Goal: Information Seeking & Learning: Learn about a topic

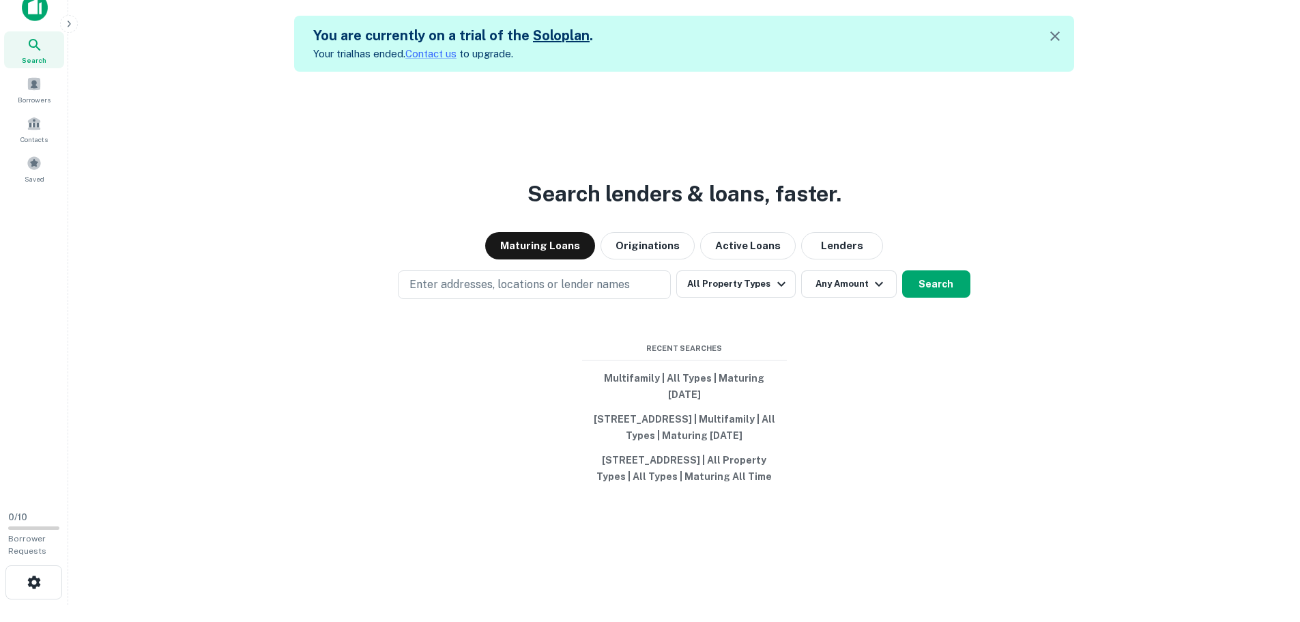
scroll to position [22, 0]
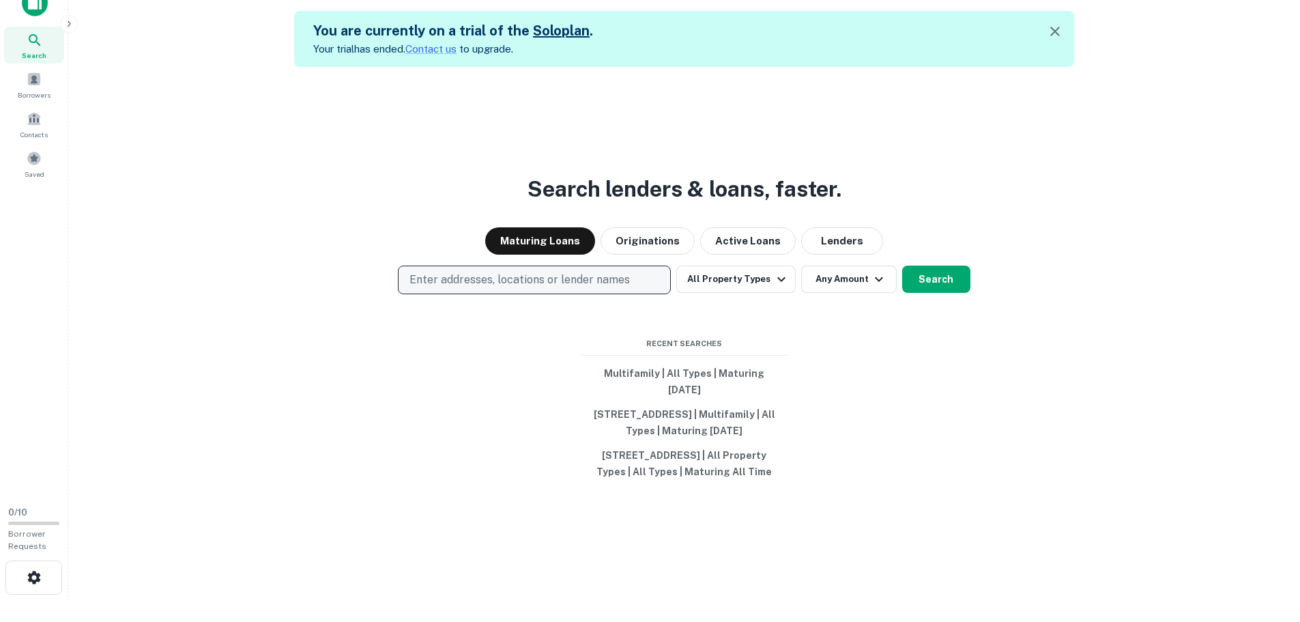
click at [526, 272] on p "Enter addresses, locations or lender names" at bounding box center [520, 280] width 220 height 16
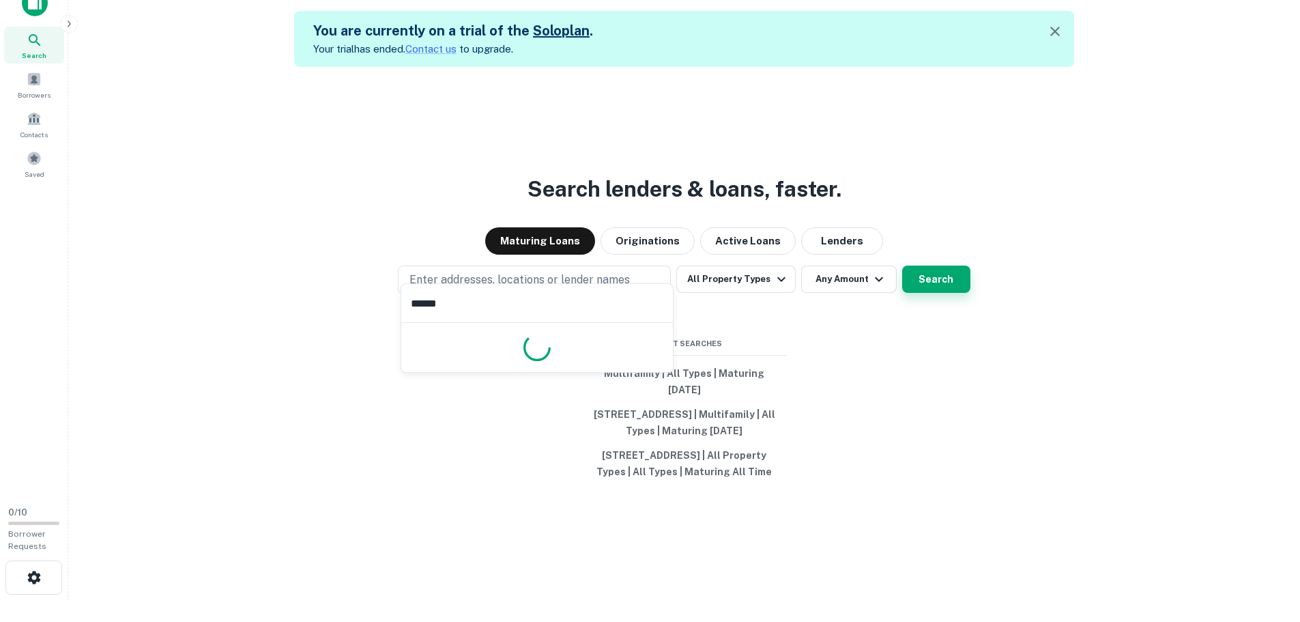
type input "******"
click at [930, 271] on button "Search" at bounding box center [936, 279] width 68 height 27
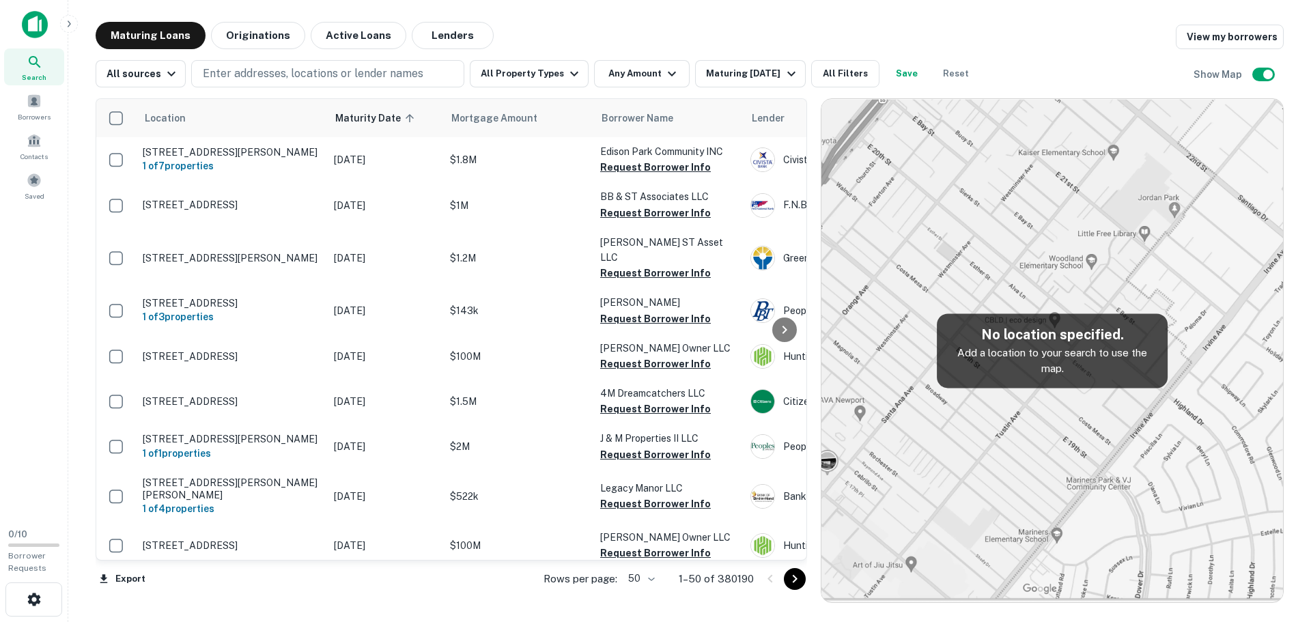
click at [1031, 279] on img at bounding box center [1051, 350] width 461 height 503
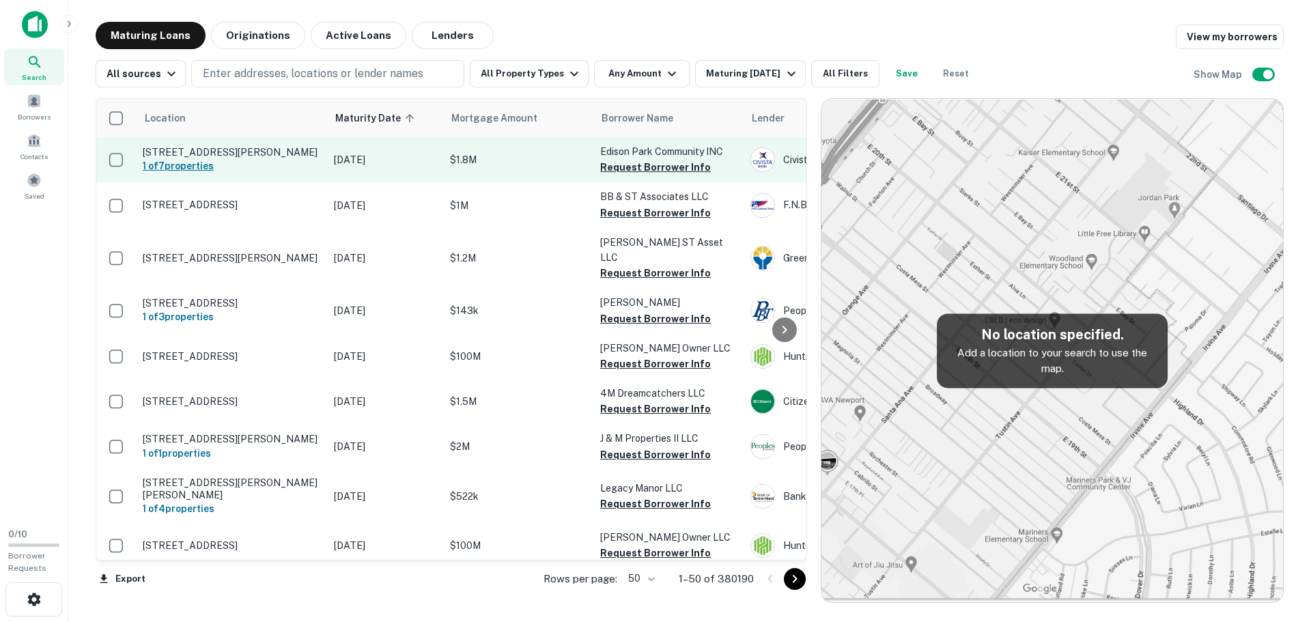
click at [197, 160] on h6 "1 of 7 properties" at bounding box center [231, 165] width 177 height 15
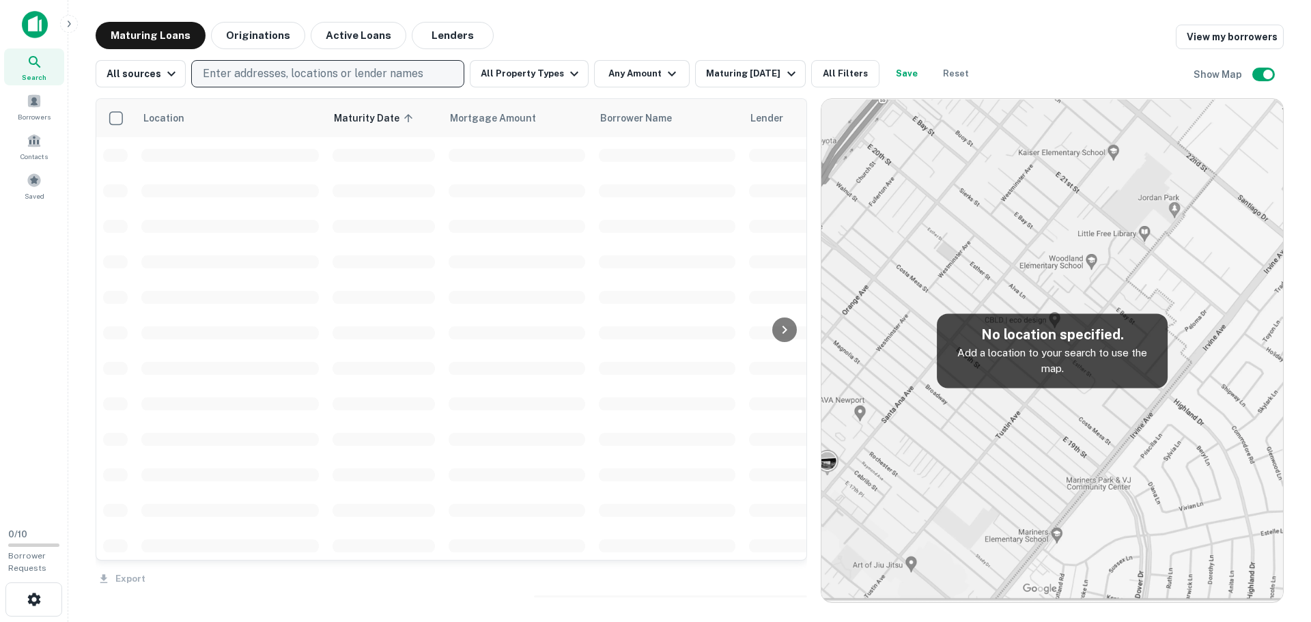
click at [232, 71] on p "Enter addresses, locations or lender names" at bounding box center [313, 74] width 220 height 16
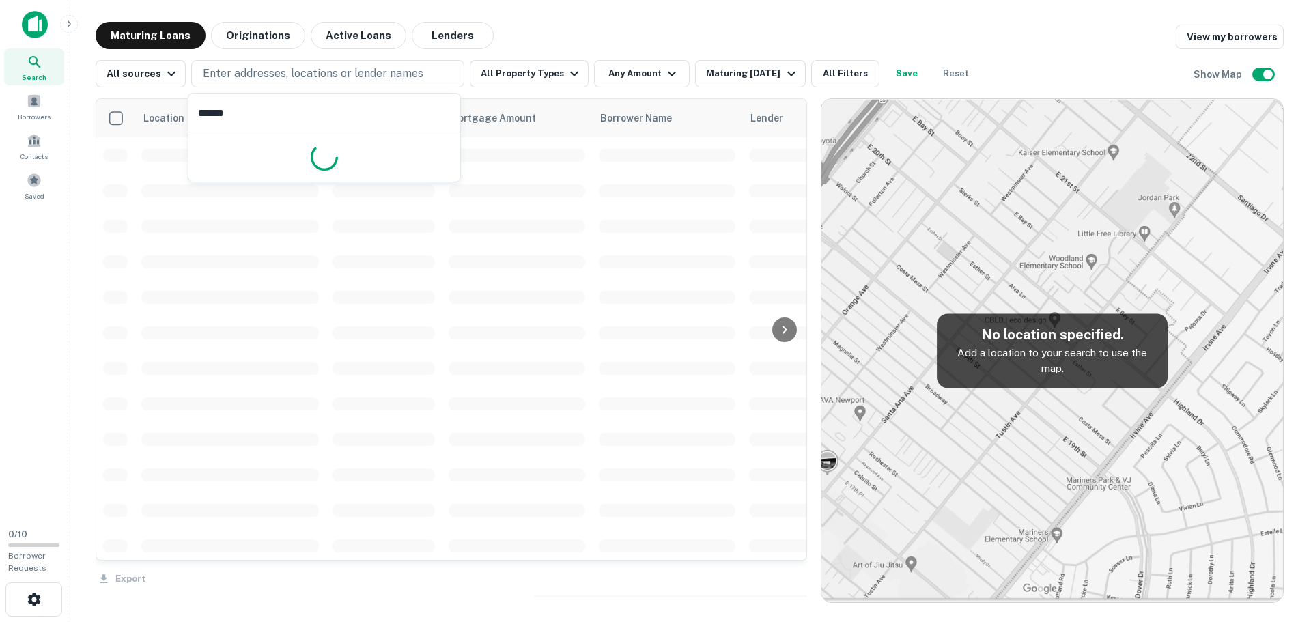
type input "******"
click at [612, 25] on div "Maturing Loans Originations Active Loans Lenders View my borrowers" at bounding box center [690, 35] width 1188 height 27
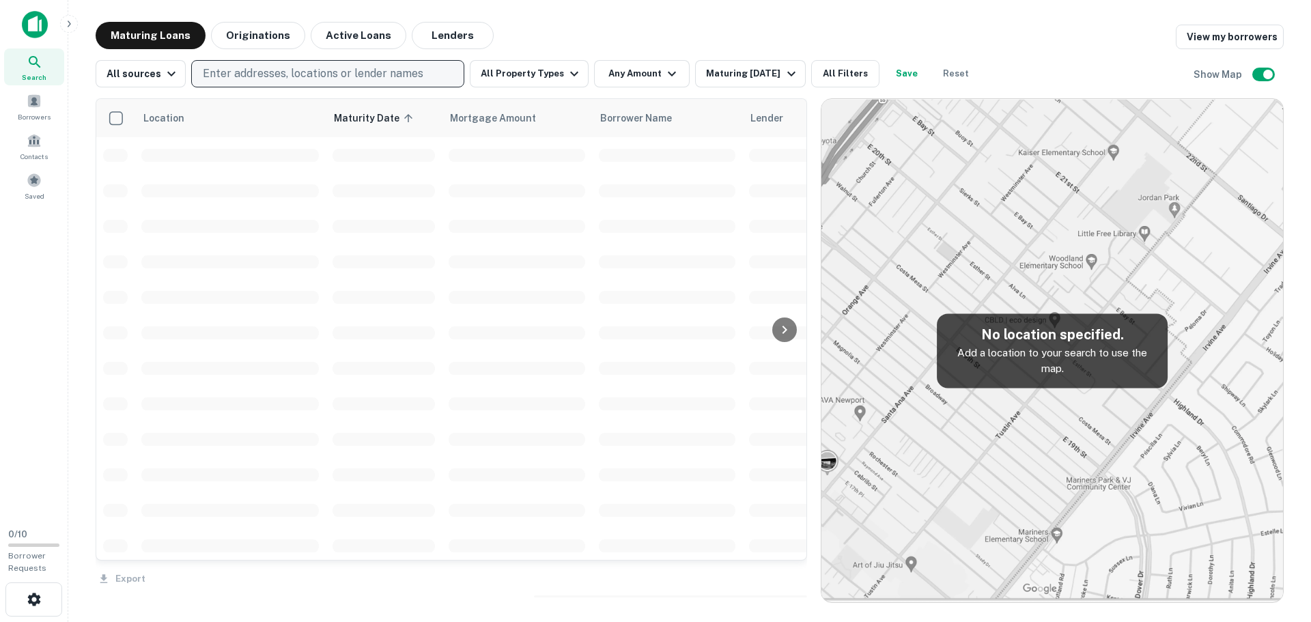
click at [267, 67] on p "Enter addresses, locations or lender names" at bounding box center [313, 74] width 220 height 16
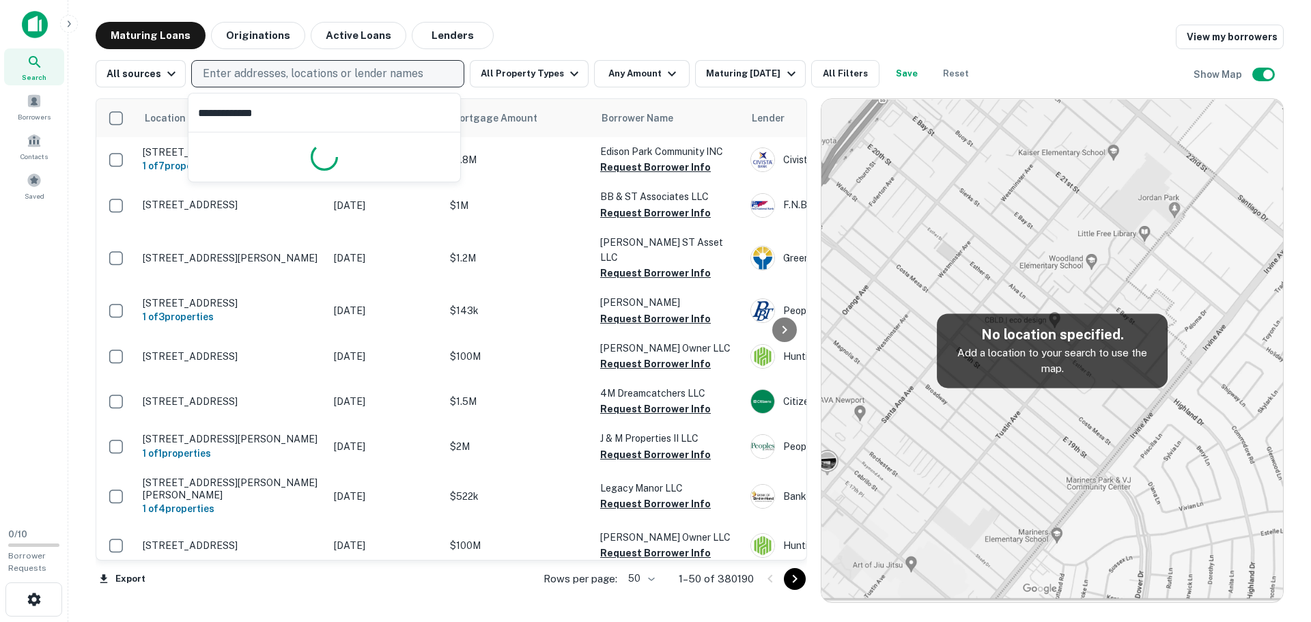
type input "**********"
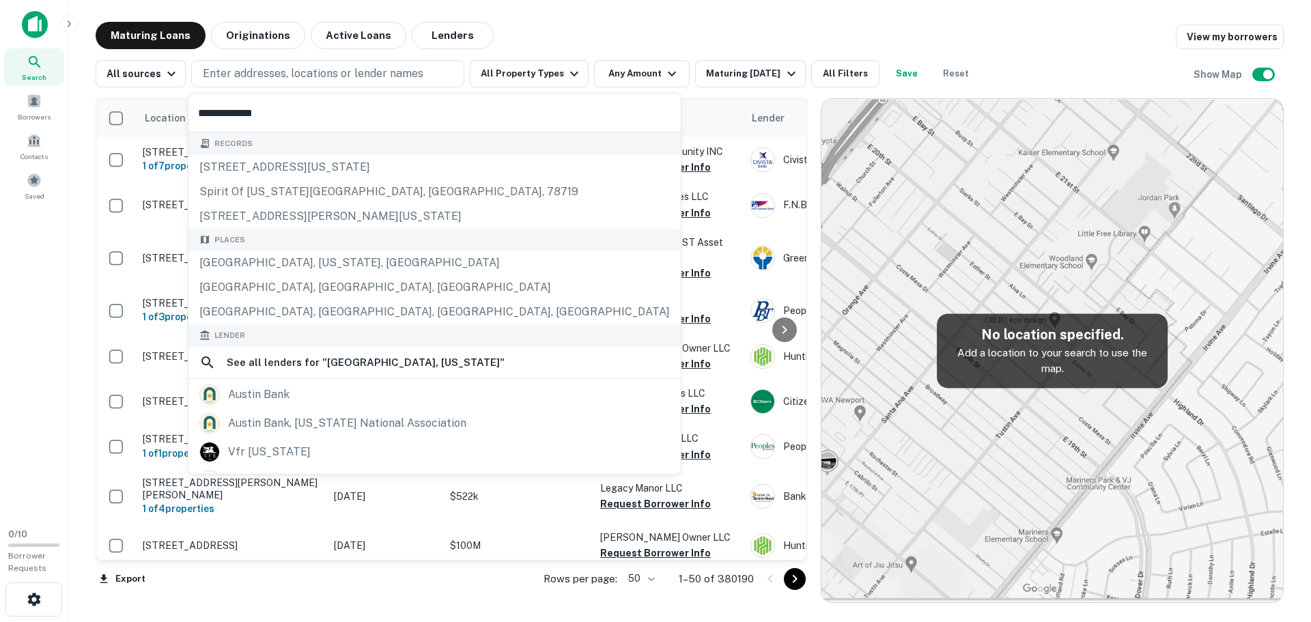
click at [573, 31] on div "Maturing Loans Originations Active Loans Lenders View my borrowers" at bounding box center [690, 35] width 1188 height 27
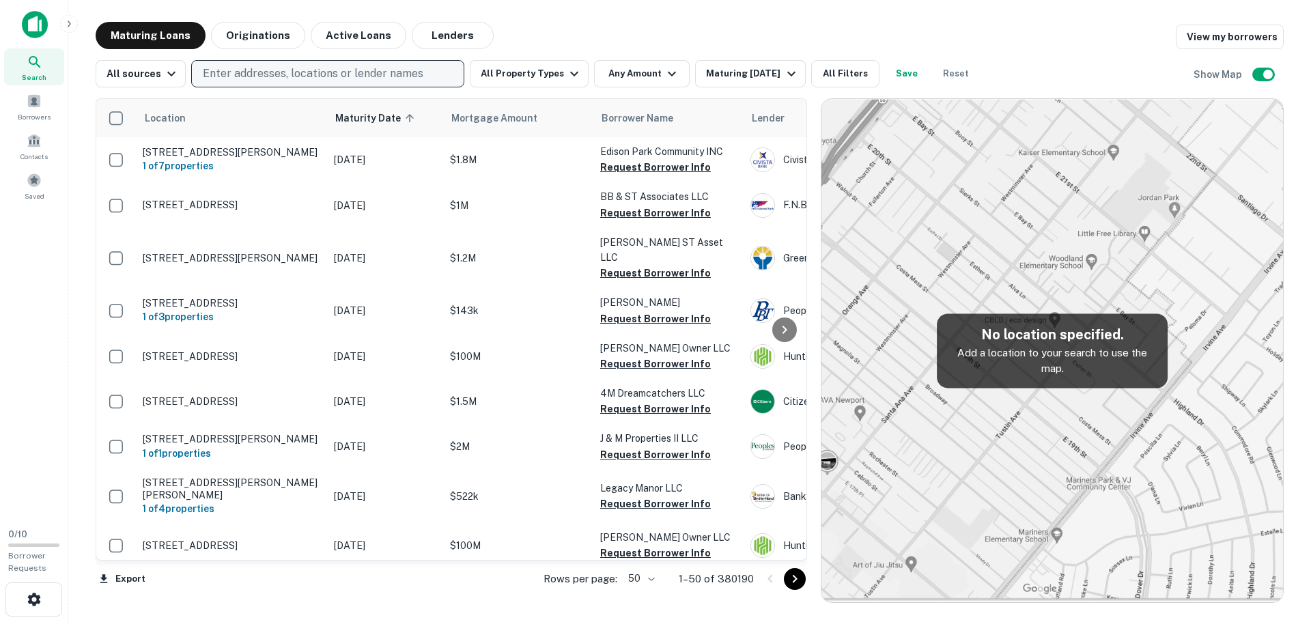
click at [348, 73] on p "Enter addresses, locations or lender names" at bounding box center [313, 74] width 220 height 16
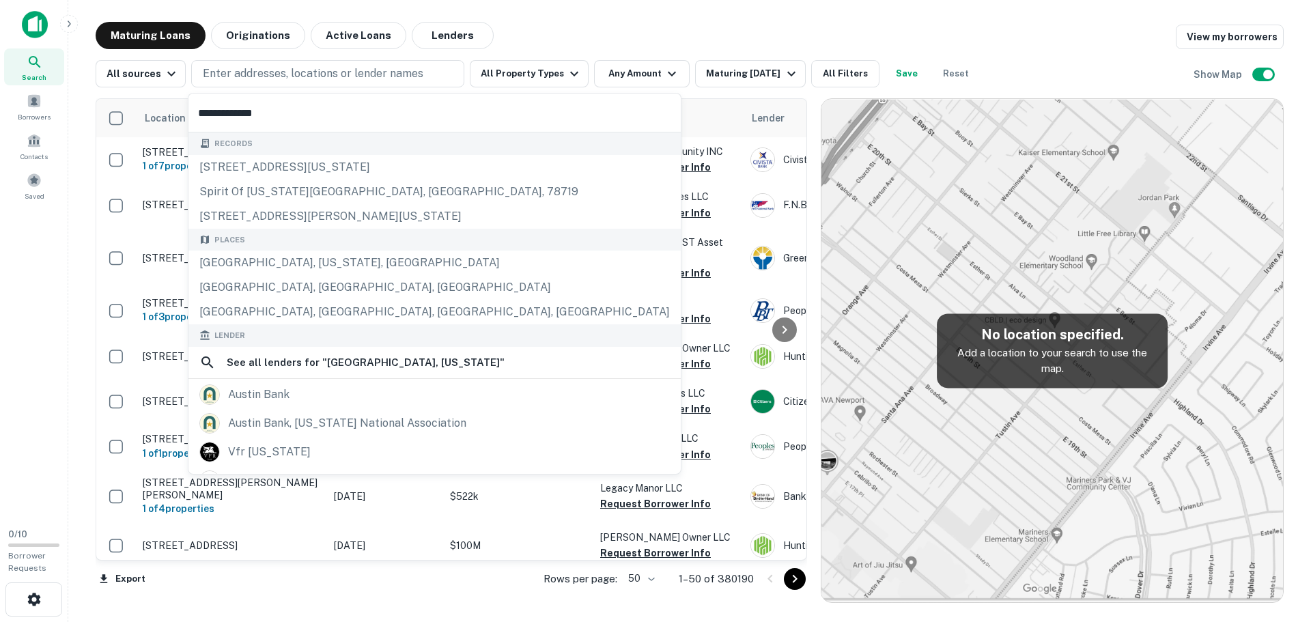
click at [224, 119] on input "**********" at bounding box center [434, 113] width 492 height 38
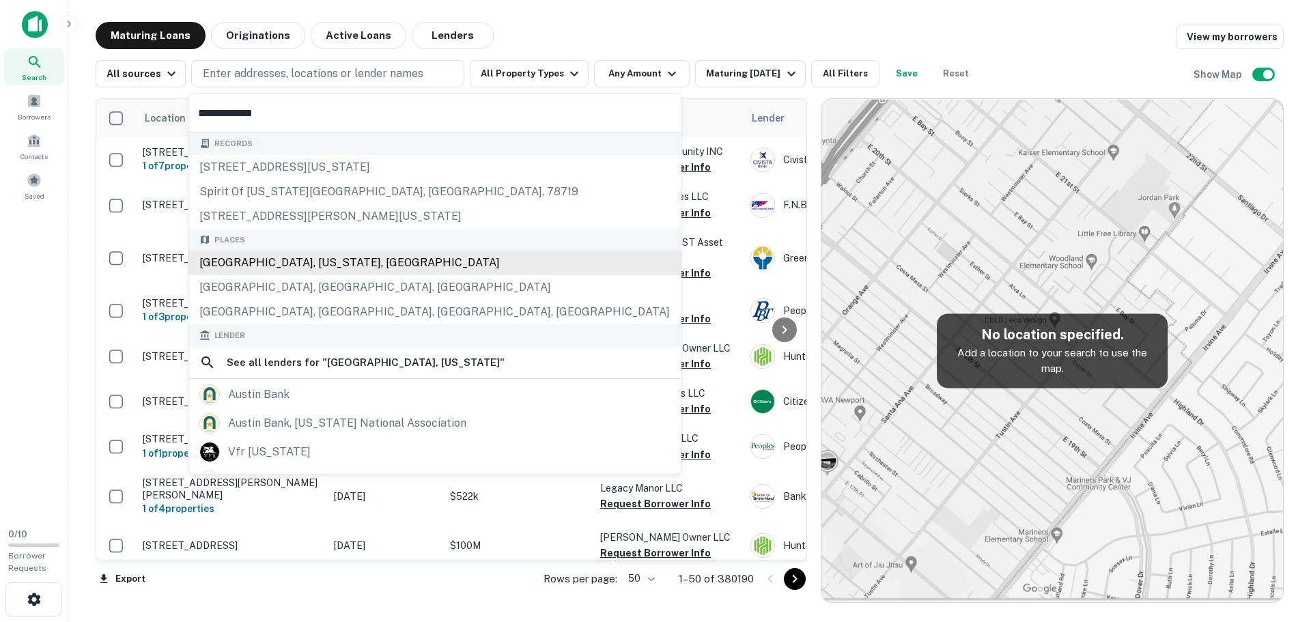
click at [242, 261] on div "Places Austin, Texas, USA Wallis, TX, USA Bellville, Austin, TX, USA" at bounding box center [434, 277] width 492 height 96
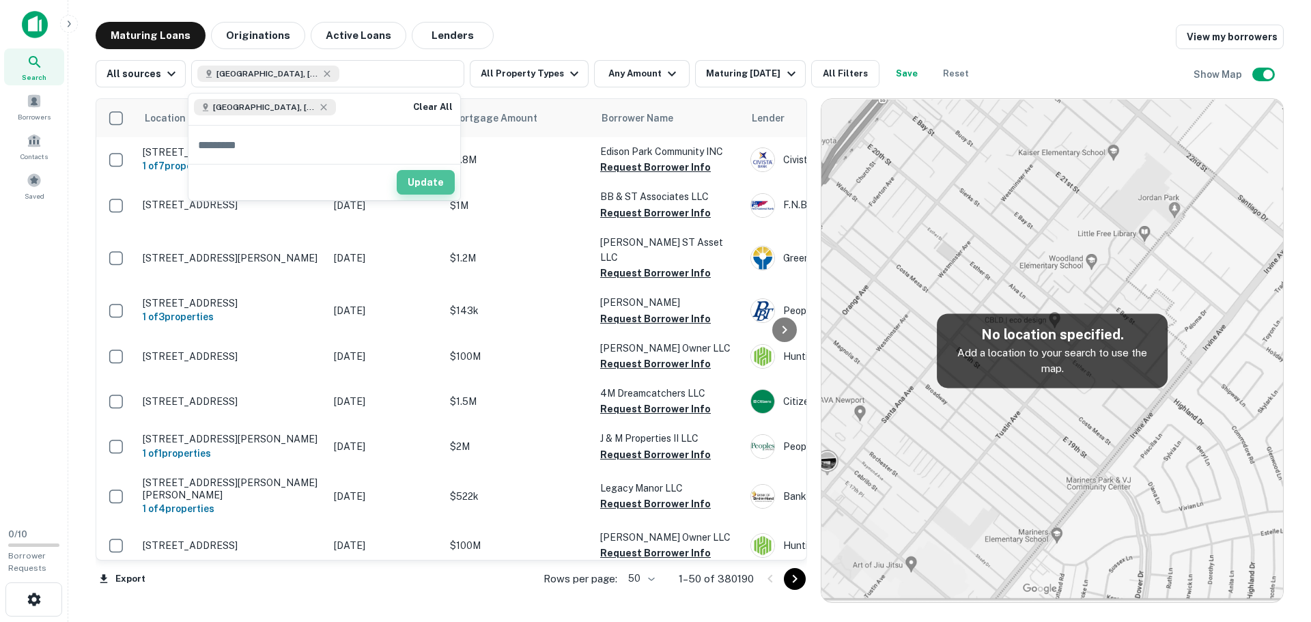
click at [424, 186] on button "Update" at bounding box center [426, 182] width 58 height 25
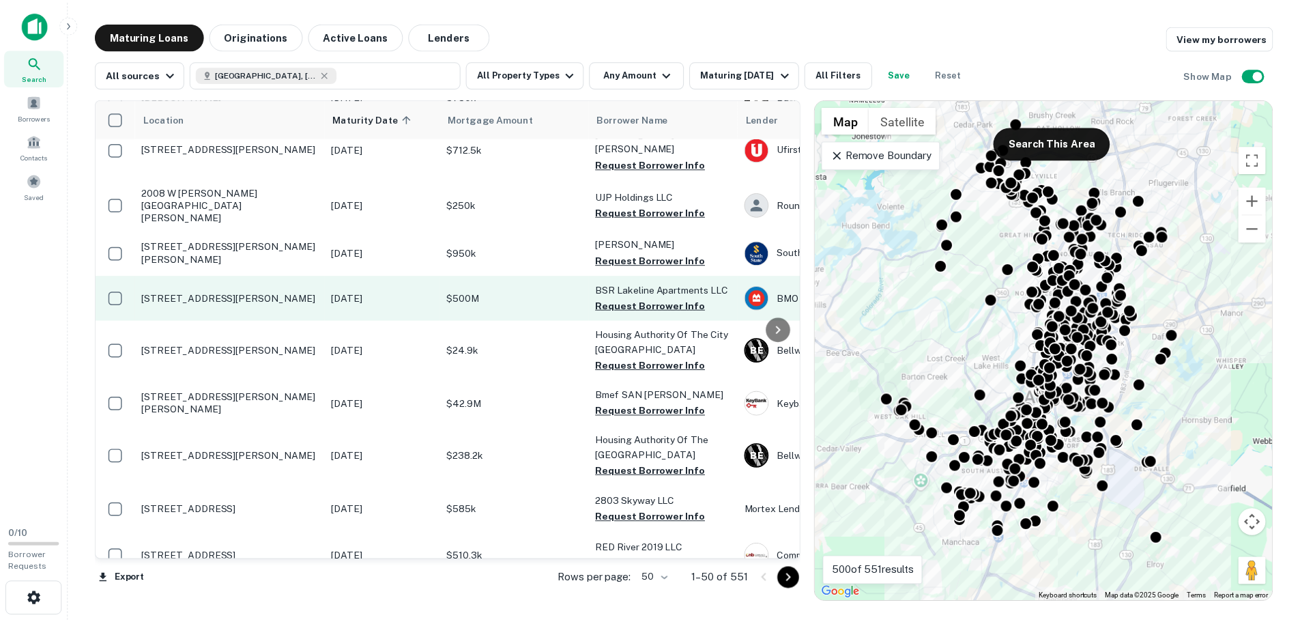
scroll to position [887, 0]
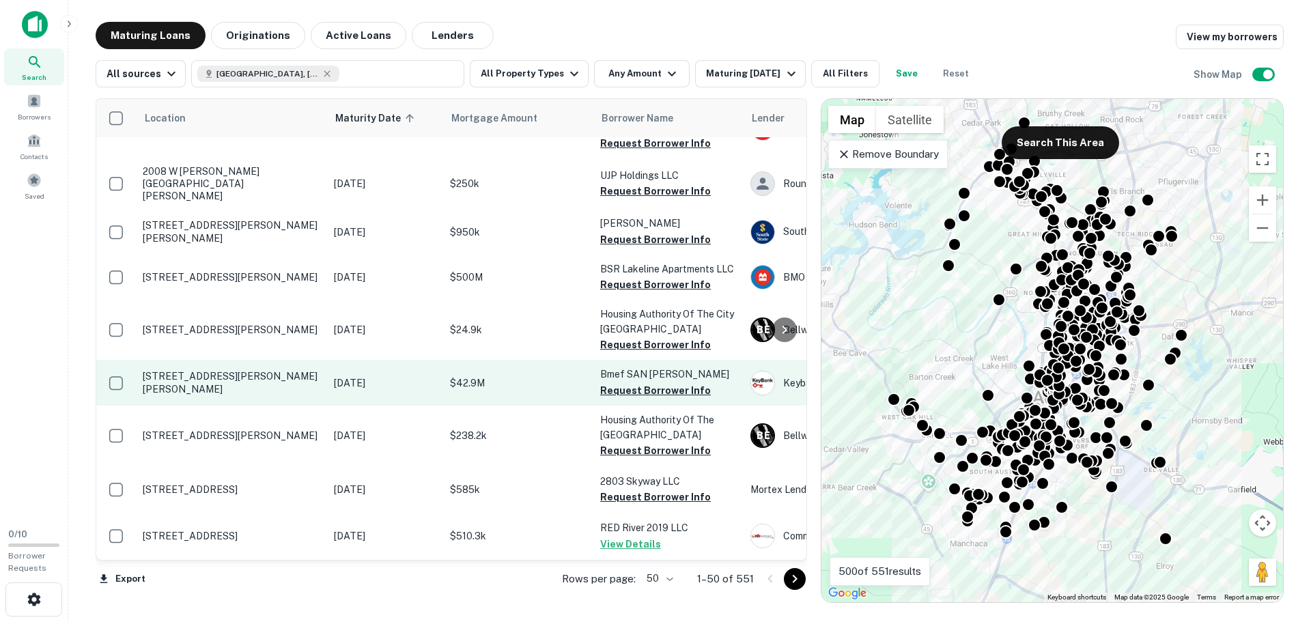
click at [191, 370] on p "[STREET_ADDRESS][PERSON_NAME][PERSON_NAME]" at bounding box center [231, 382] width 177 height 25
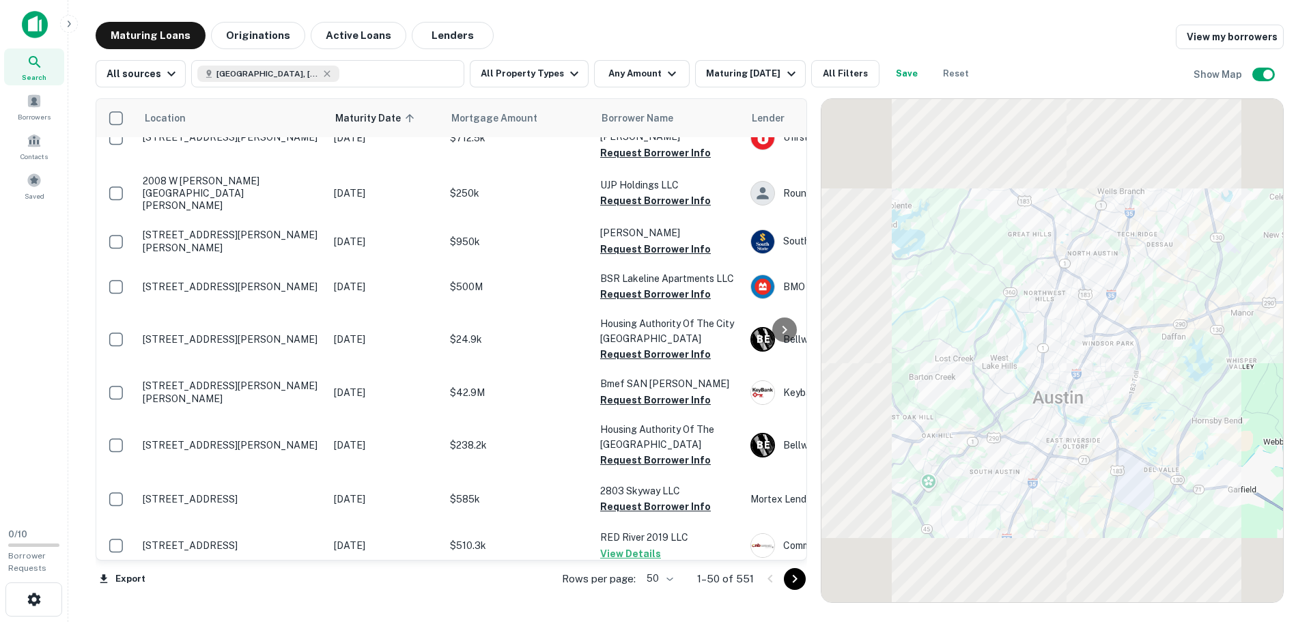
scroll to position [887, 0]
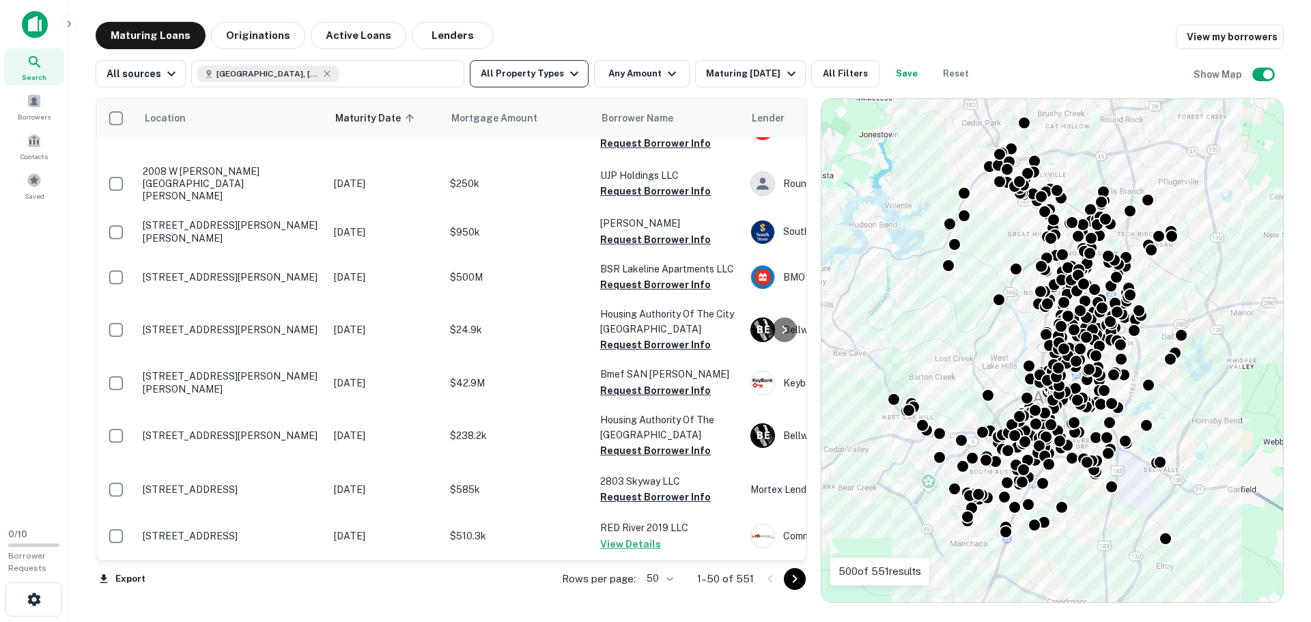
click at [521, 79] on button "All Property Types" at bounding box center [529, 73] width 119 height 27
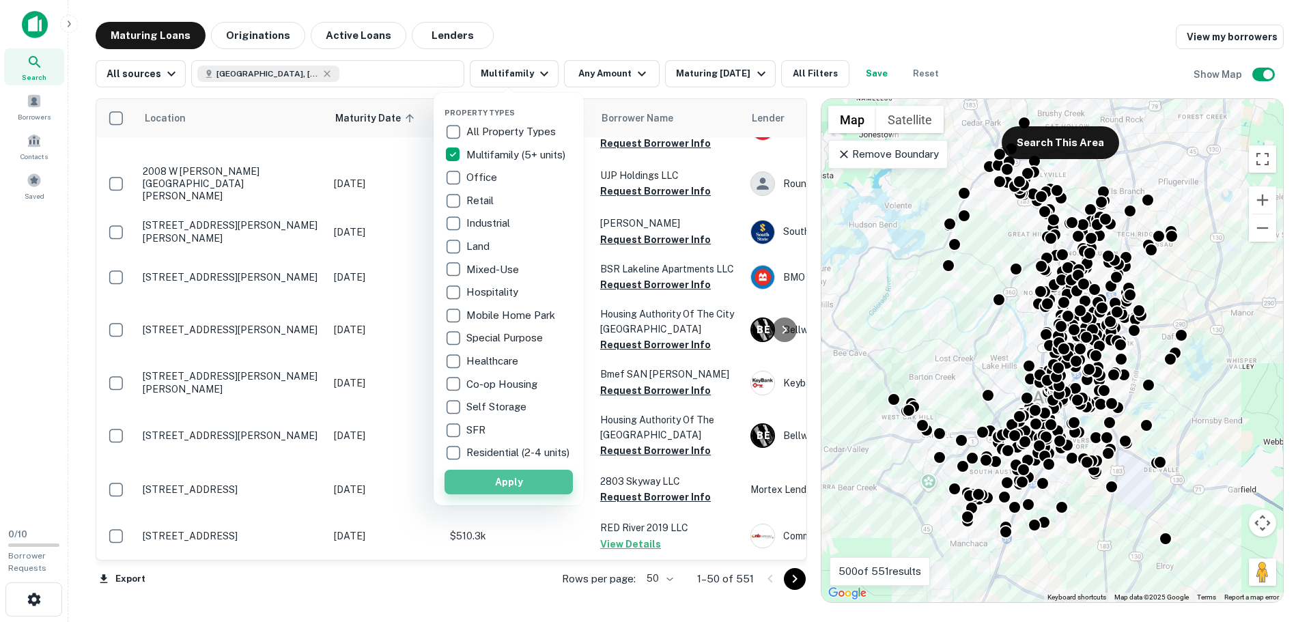
click at [484, 485] on button "Apply" at bounding box center [508, 482] width 128 height 25
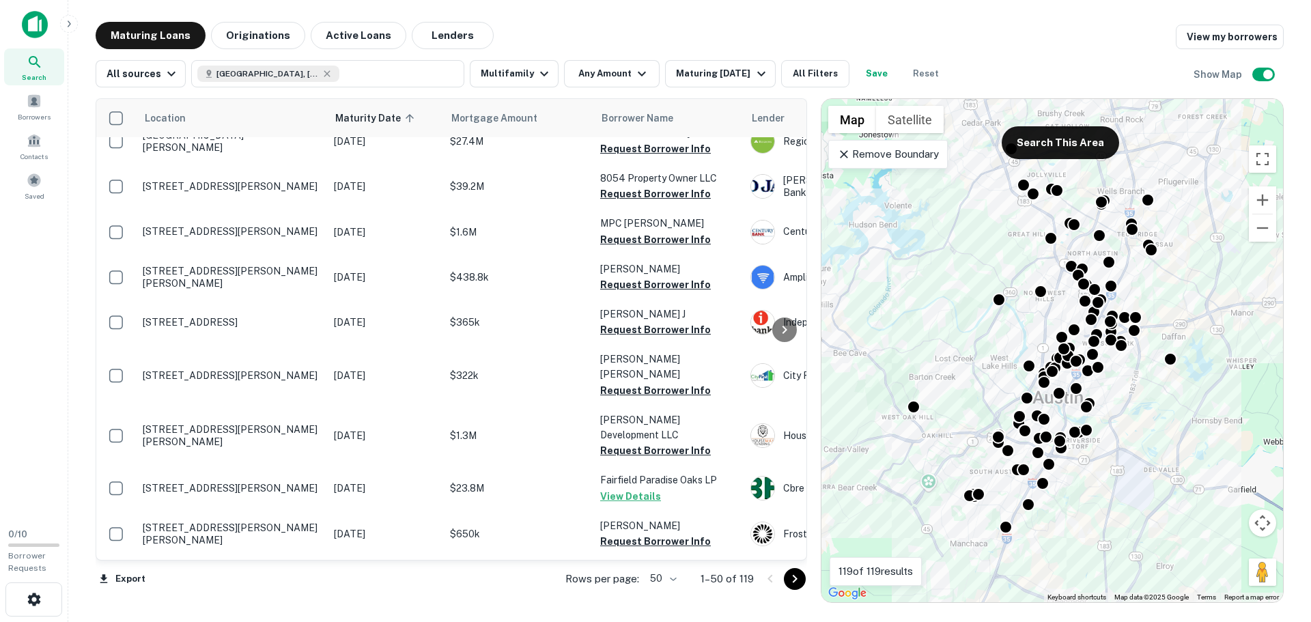
scroll to position [1354, 0]
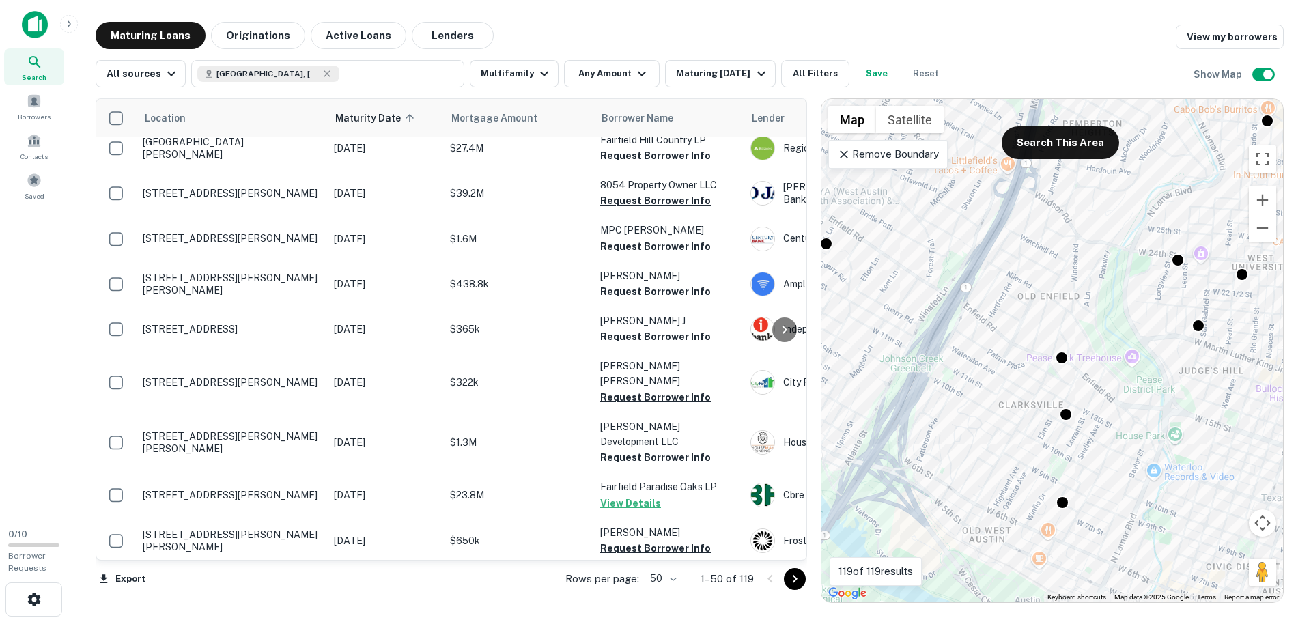
drag, startPoint x: 1108, startPoint y: 405, endPoint x: 997, endPoint y: 377, distance: 114.6
click at [997, 377] on div "To activate drag with keyboard, press Alt + Enter. Once in keyboard drag state,…" at bounding box center [1051, 350] width 461 height 503
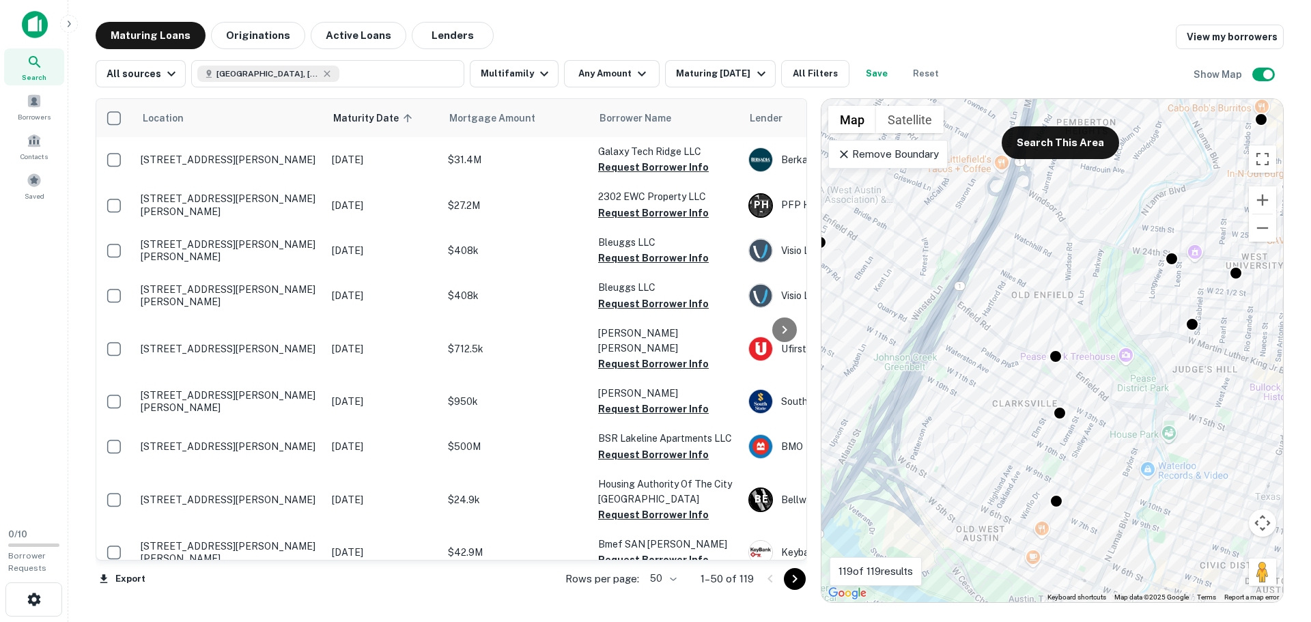
scroll to position [0, 0]
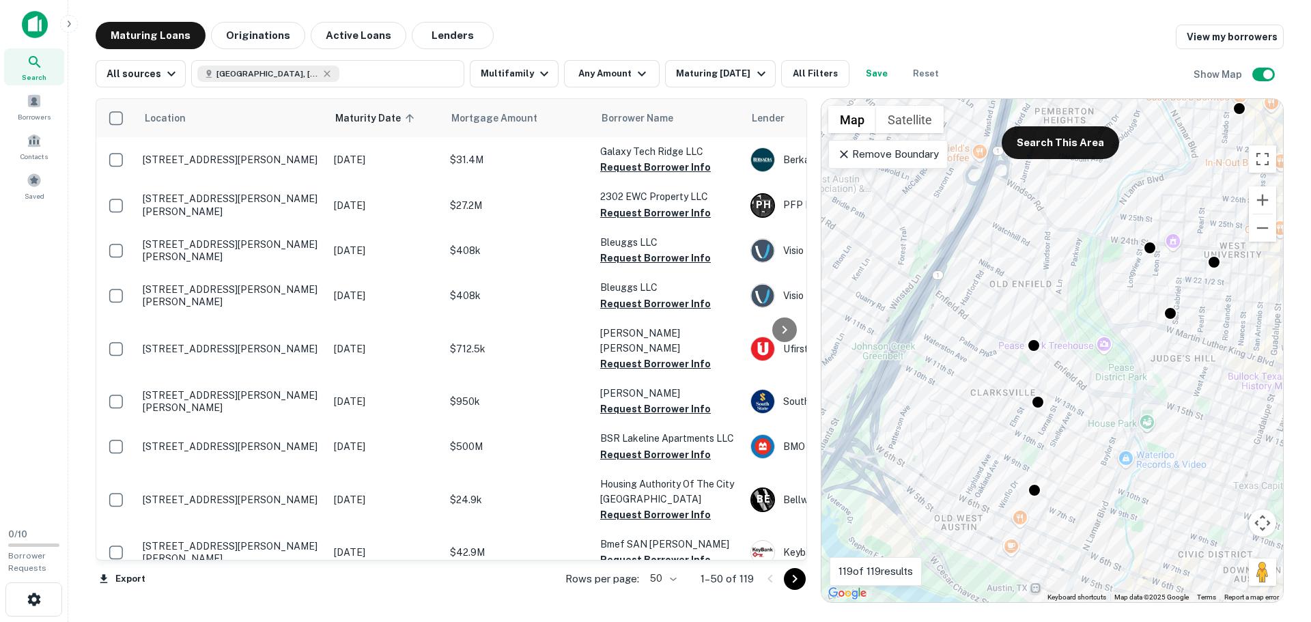
drag, startPoint x: 1005, startPoint y: 306, endPoint x: 981, endPoint y: 294, distance: 27.8
click at [981, 295] on div "To activate drag with keyboard, press Alt + Enter. Once in keyboard drag state,…" at bounding box center [1051, 350] width 461 height 503
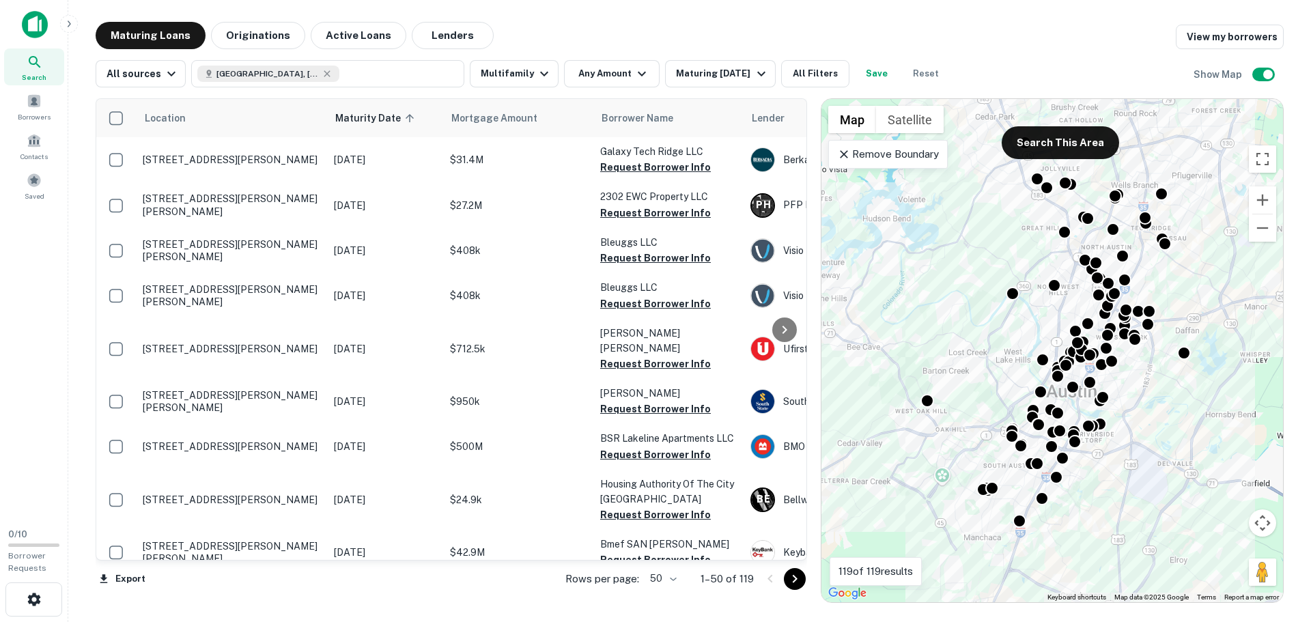
drag, startPoint x: 967, startPoint y: 233, endPoint x: 1054, endPoint y: 311, distance: 116.9
click at [1054, 311] on div "To activate drag with keyboard, press Alt + Enter. Once in keyboard drag state,…" at bounding box center [1051, 350] width 461 height 503
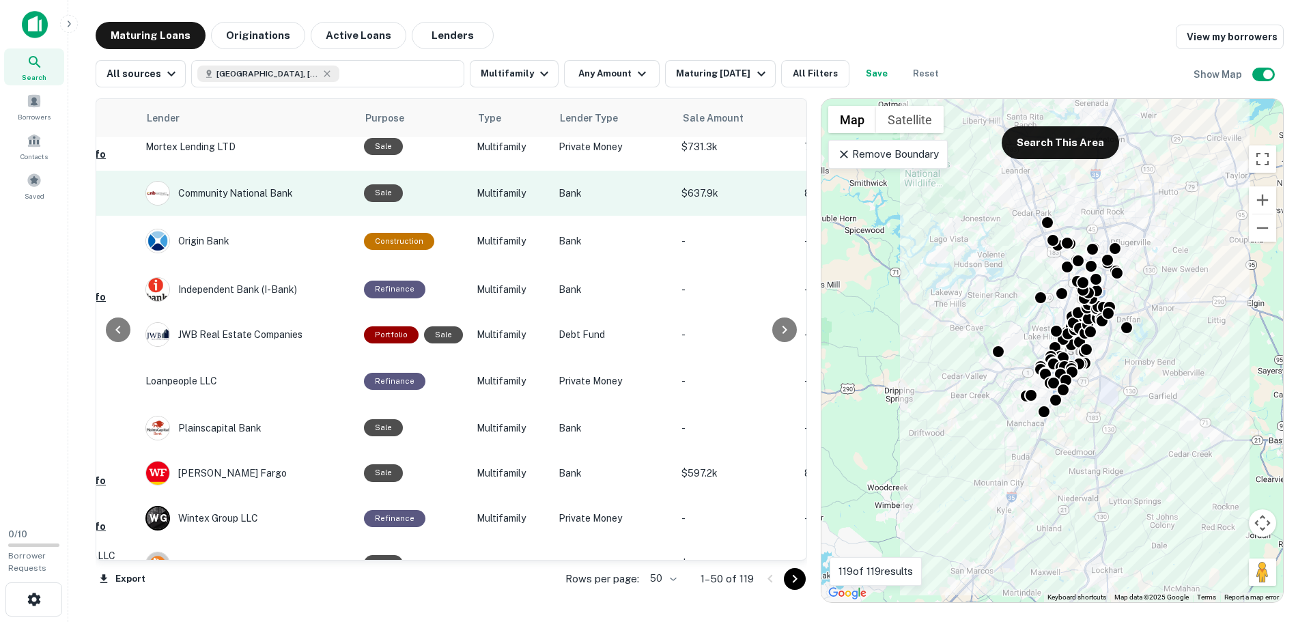
scroll to position [546, 605]
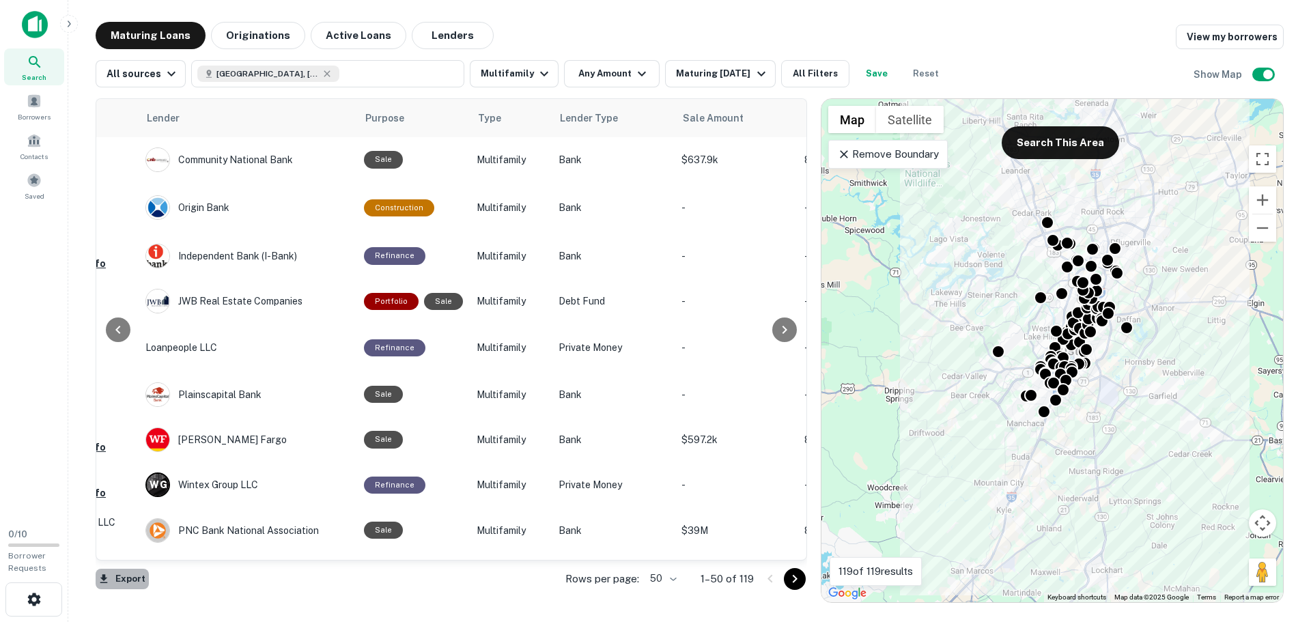
click at [123, 580] on button "Export" at bounding box center [122, 579] width 53 height 20
click at [152, 592] on li "Export as Excel (.xlsx)" at bounding box center [173, 593] width 154 height 25
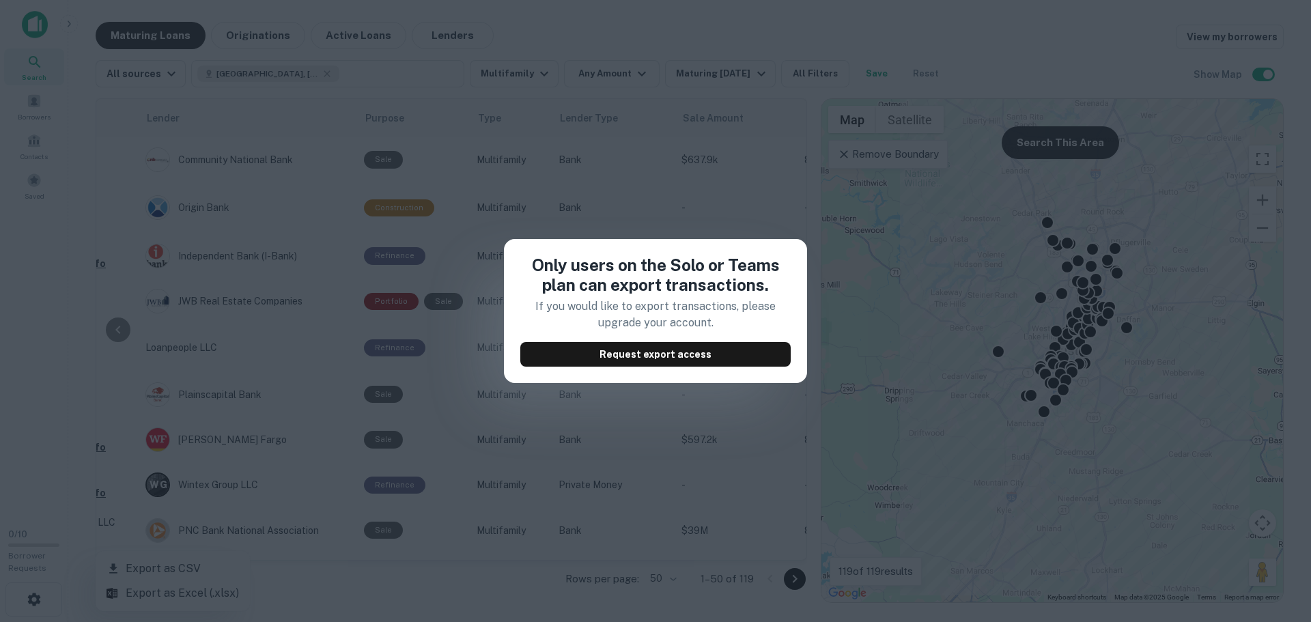
click at [605, 194] on div "Only users on the Solo or Teams plan can export transactions. If you would like…" at bounding box center [655, 311] width 1311 height 622
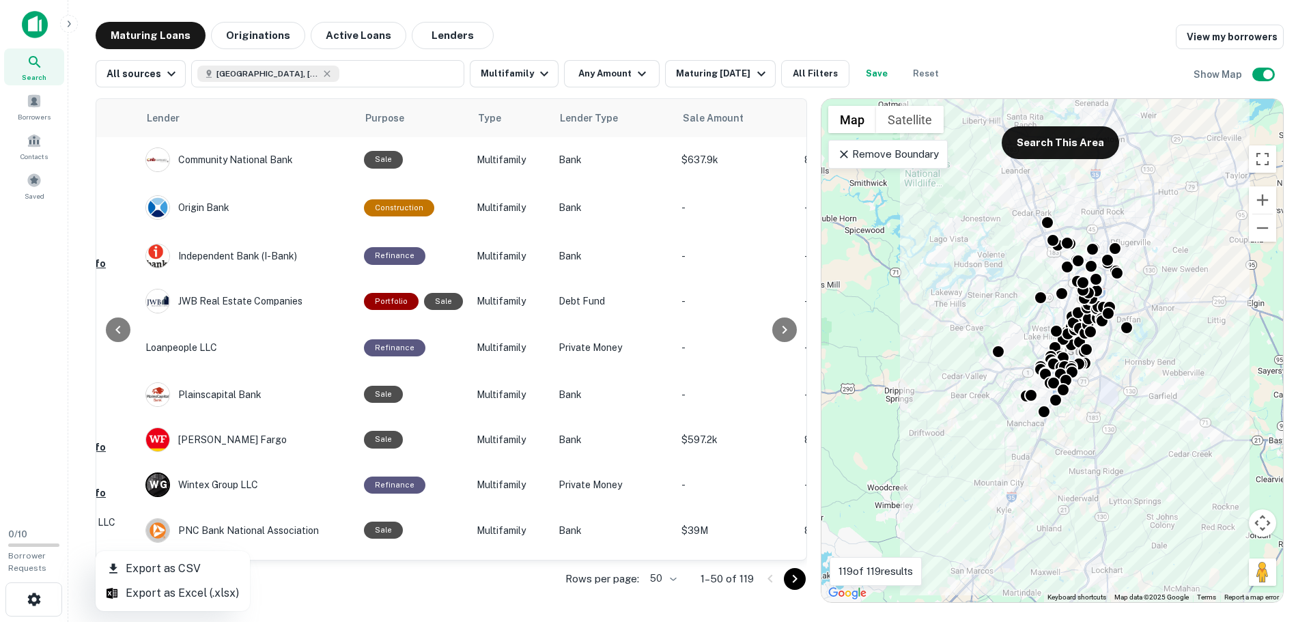
drag, startPoint x: 462, startPoint y: 558, endPoint x: 515, endPoint y: 559, distance: 53.3
click at [515, 559] on div at bounding box center [655, 311] width 1311 height 622
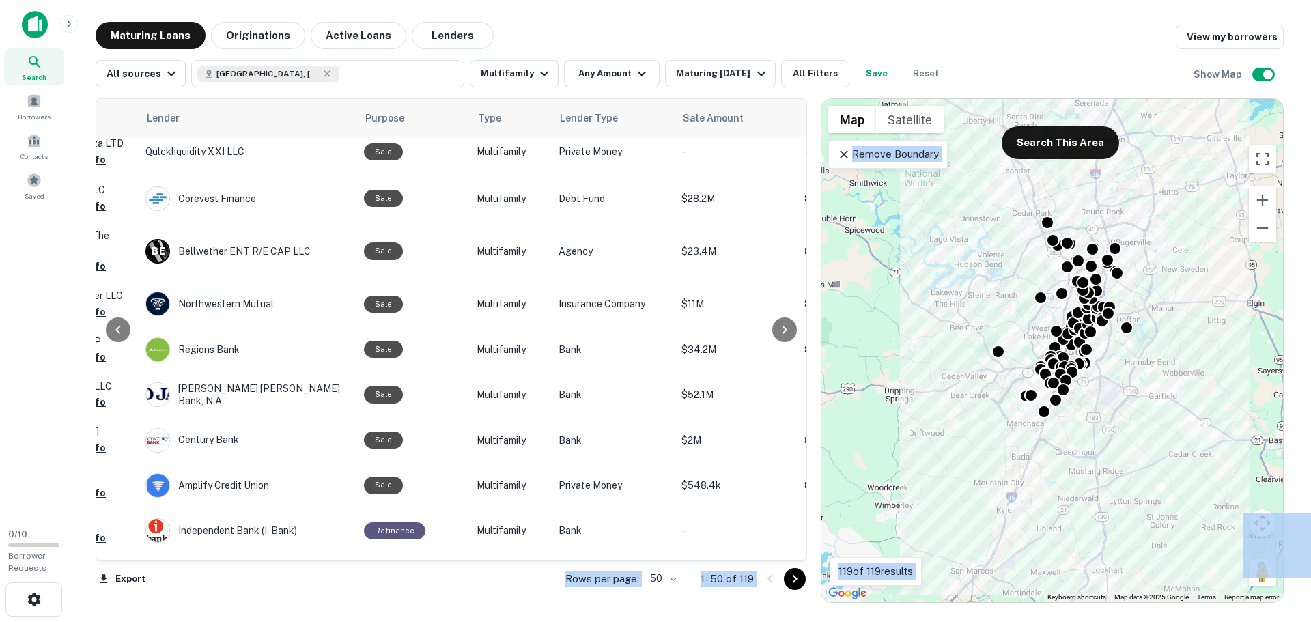
drag, startPoint x: 509, startPoint y: 551, endPoint x: 560, endPoint y: 556, distance: 52.2
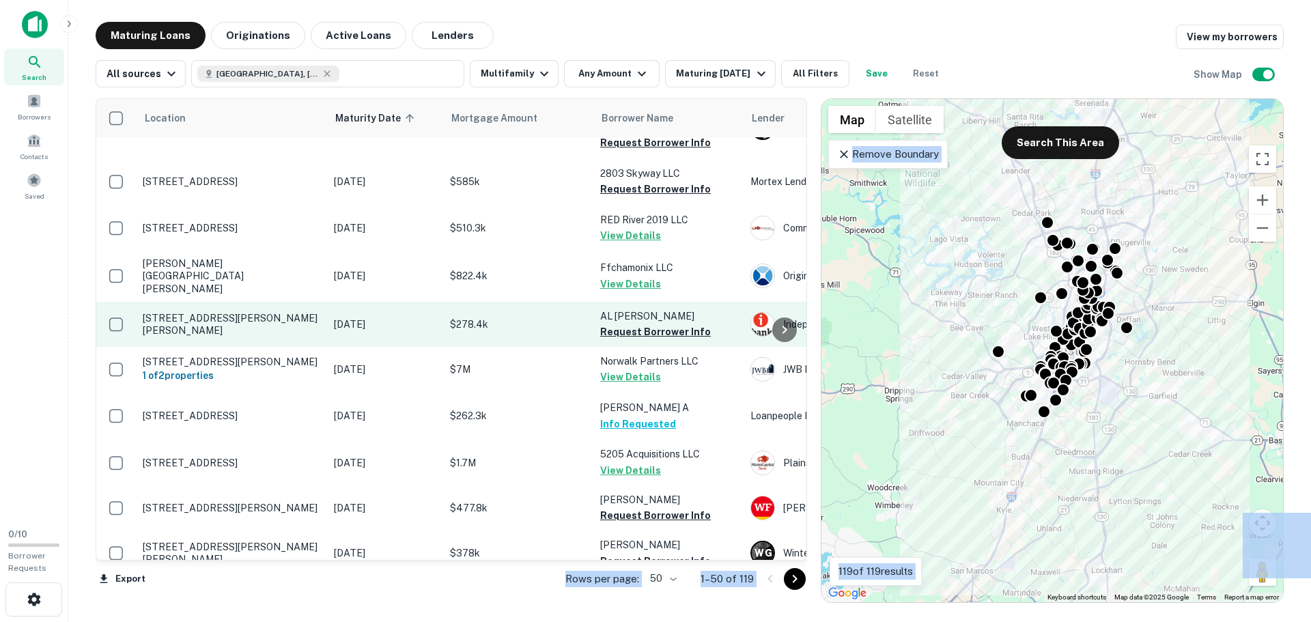
scroll to position [546, 0]
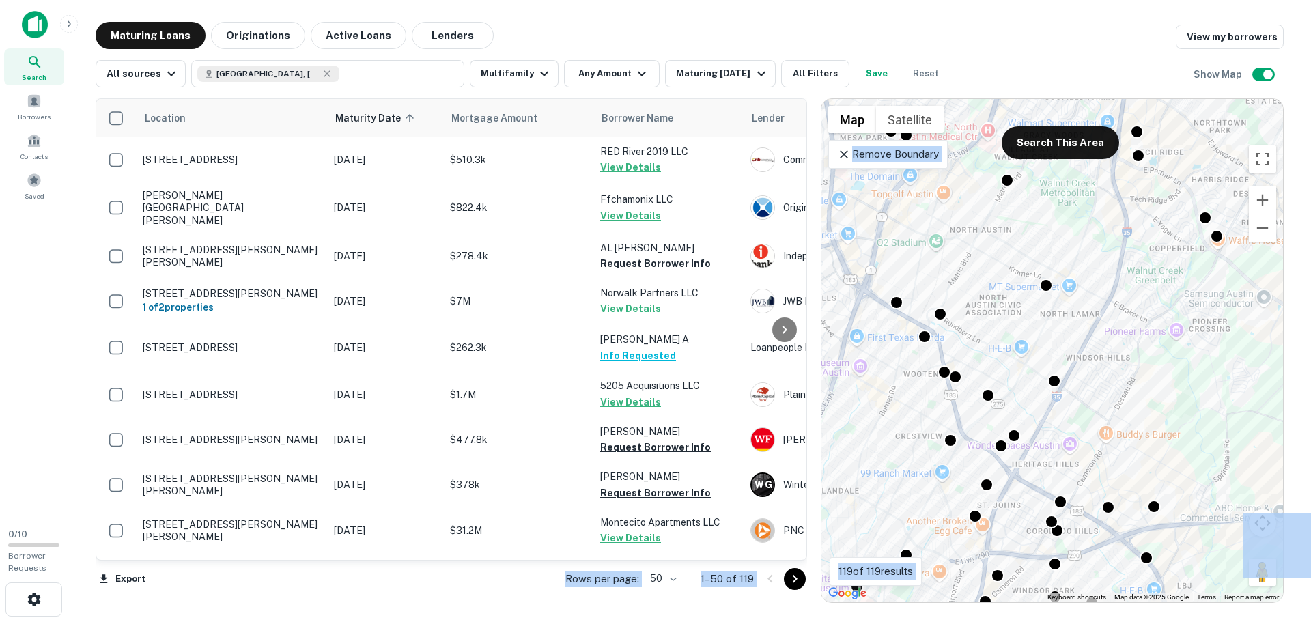
drag, startPoint x: 1058, startPoint y: 296, endPoint x: 869, endPoint y: 472, distance: 258.8
click at [869, 472] on div "To activate drag with keyboard, press Alt + Enter. Once in keyboard drag state,…" at bounding box center [1051, 350] width 461 height 503
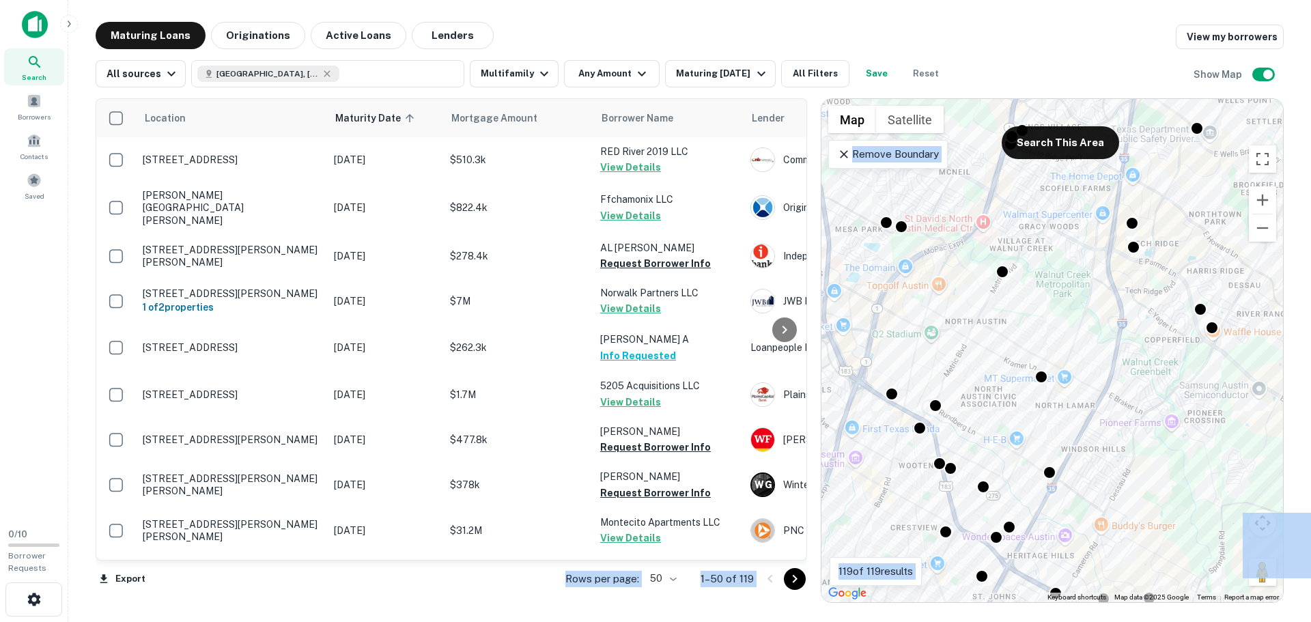
drag, startPoint x: 1037, startPoint y: 274, endPoint x: 1032, endPoint y: 369, distance: 95.0
click at [1032, 369] on div "To activate drag with keyboard, press Alt + Enter. Once in keyboard drag state,…" at bounding box center [1051, 350] width 461 height 503
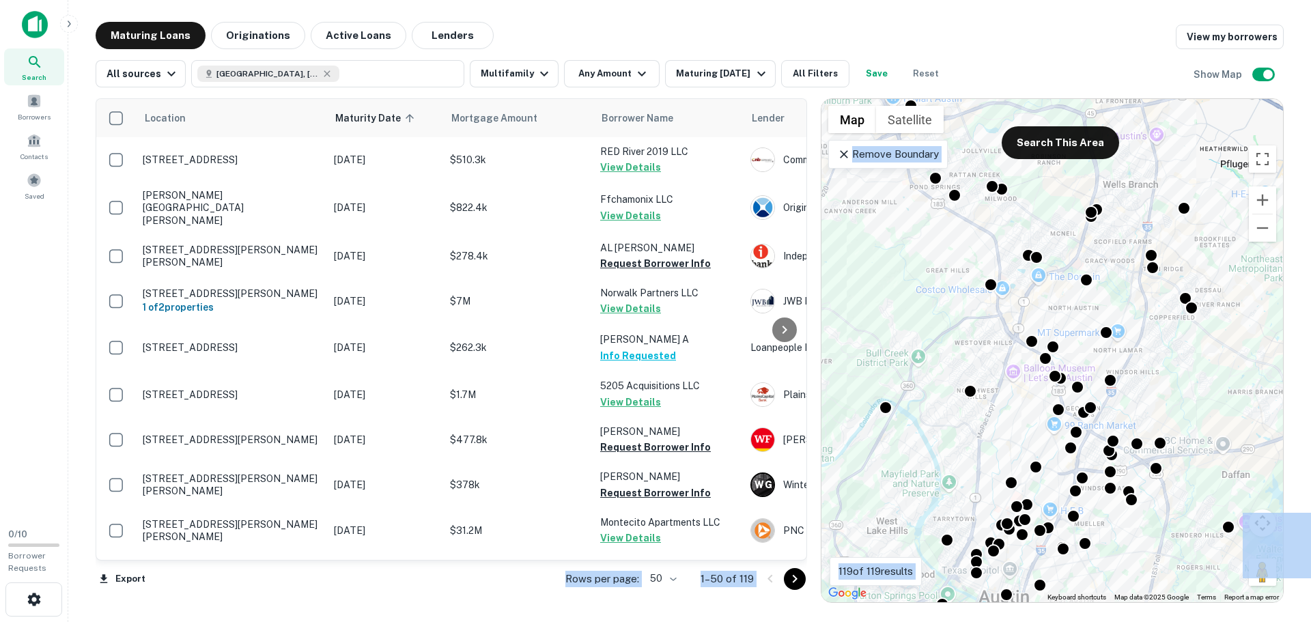
drag, startPoint x: 1085, startPoint y: 386, endPoint x: 1156, endPoint y: 349, distance: 80.6
click at [1156, 349] on div "To activate drag with keyboard, press Alt + Enter. Once in keyboard drag state,…" at bounding box center [1051, 350] width 461 height 503
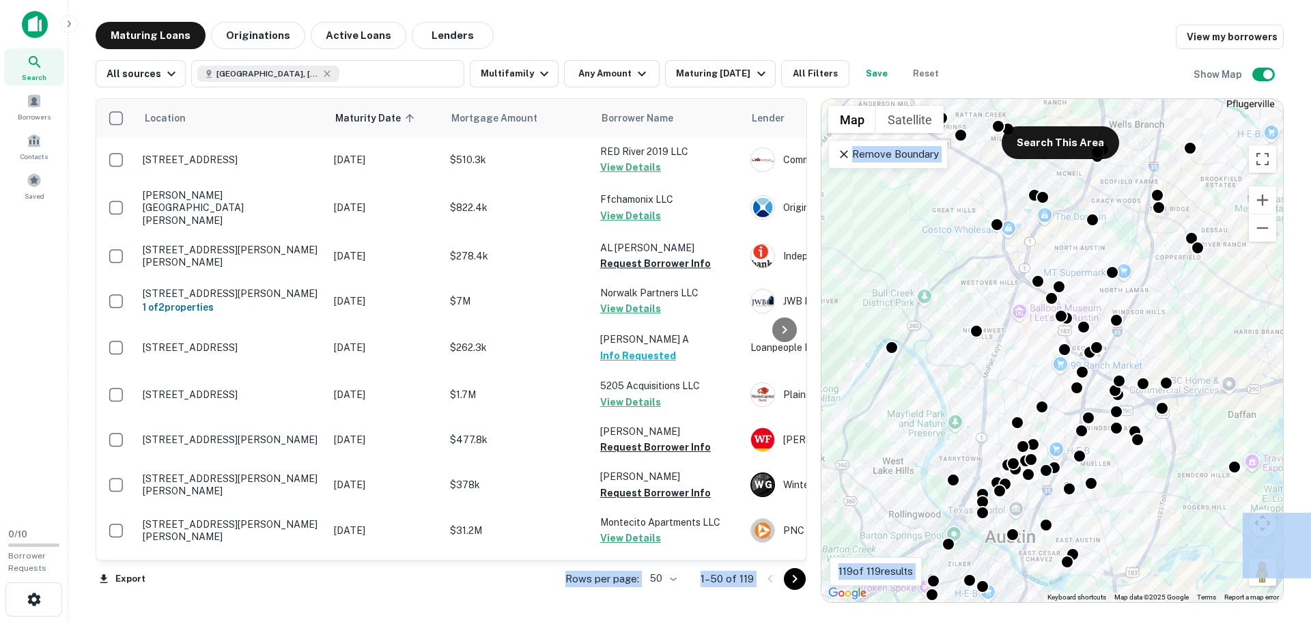
drag, startPoint x: 1036, startPoint y: 420, endPoint x: 1044, endPoint y: 312, distance: 108.2
click at [1044, 312] on div "To activate drag with keyboard, press Alt + Enter. Once in keyboard drag state,…" at bounding box center [1051, 350] width 461 height 503
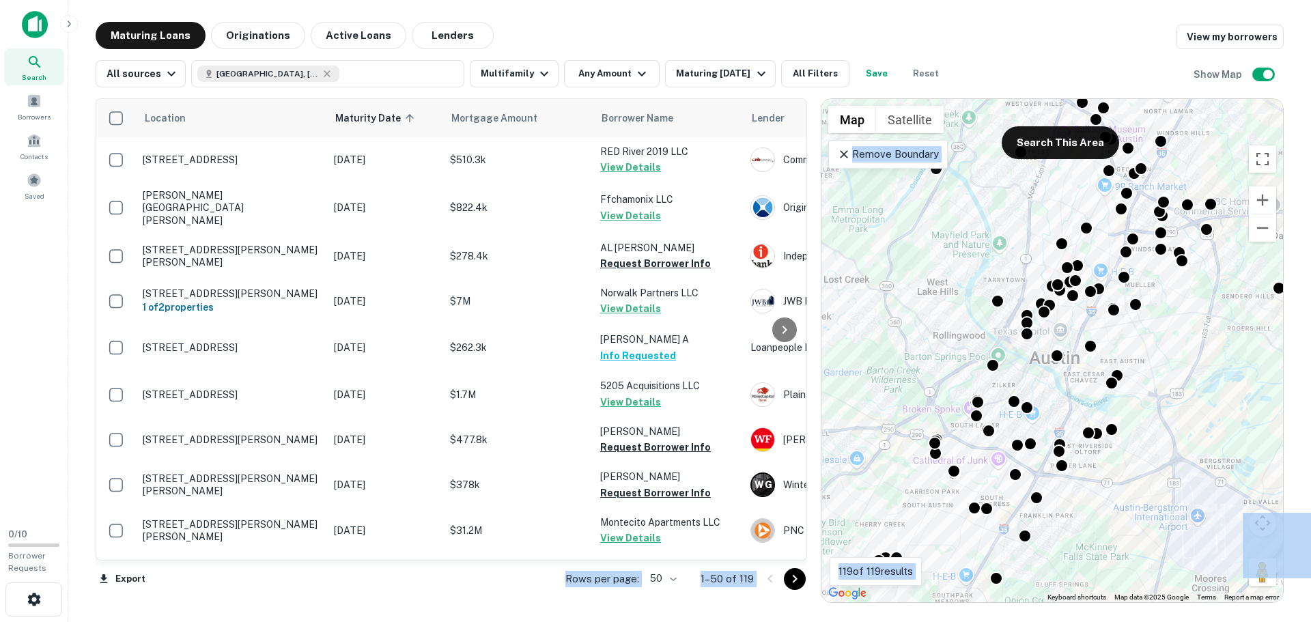
drag, startPoint x: 1094, startPoint y: 457, endPoint x: 1136, endPoint y: 330, distance: 134.3
click at [1136, 330] on div "To activate drag with keyboard, press Alt + Enter. Once in keyboard drag state,…" at bounding box center [1051, 350] width 461 height 503
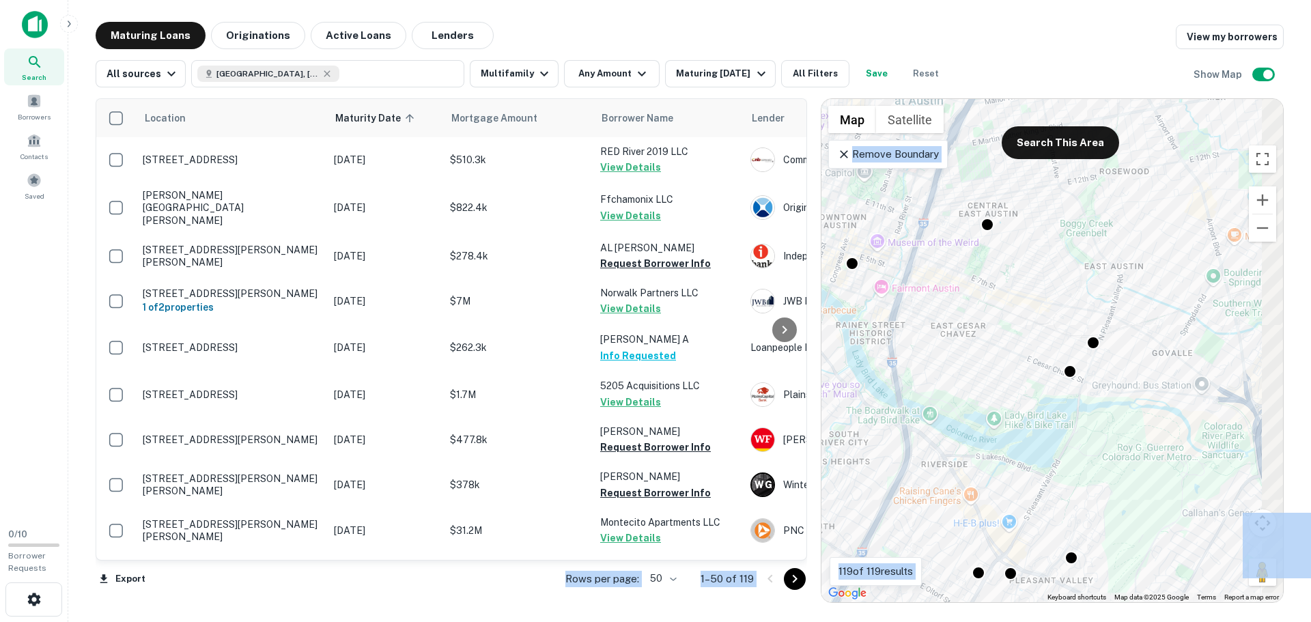
drag, startPoint x: 1139, startPoint y: 384, endPoint x: 1033, endPoint y: 367, distance: 106.6
click at [1033, 367] on div "To activate drag with keyboard, press Alt + Enter. Once in keyboard drag state,…" at bounding box center [1051, 350] width 461 height 503
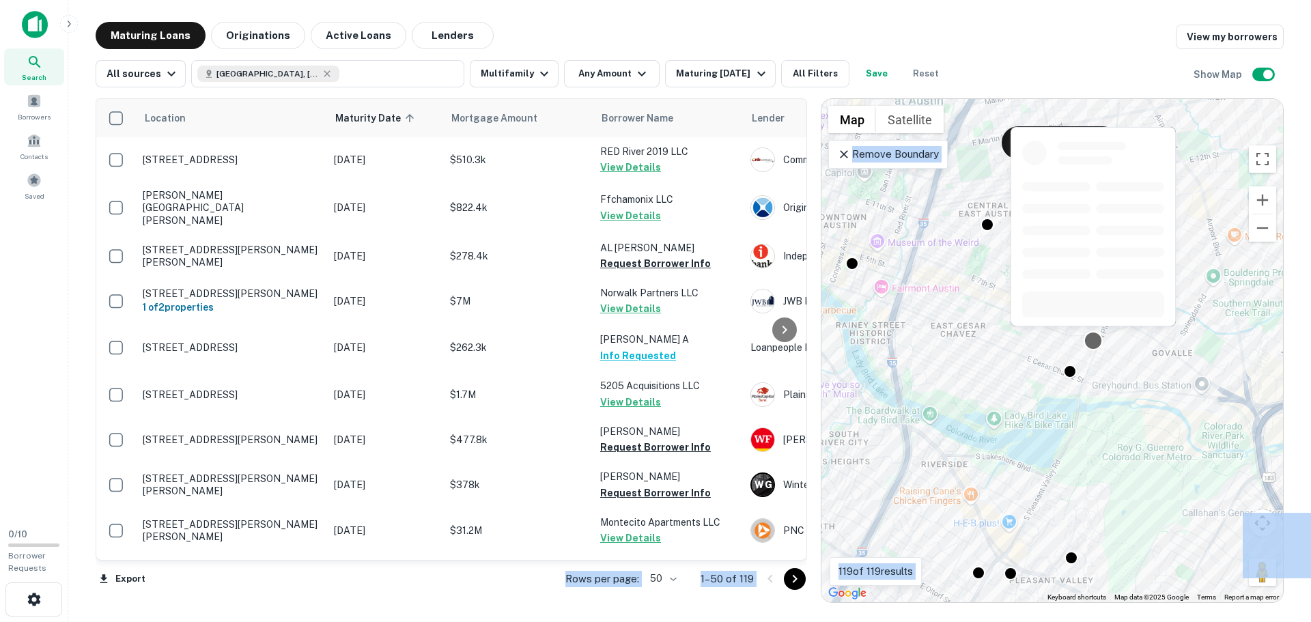
click at [1093, 342] on div at bounding box center [1093, 340] width 20 height 20
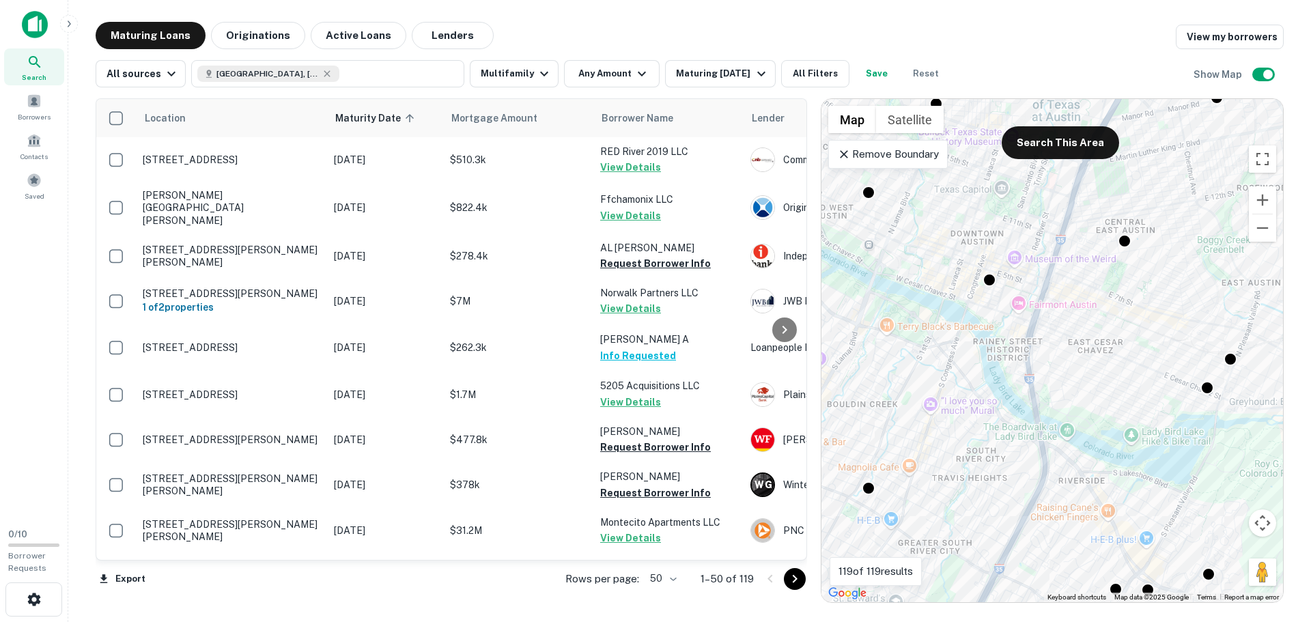
drag, startPoint x: 962, startPoint y: 380, endPoint x: 1100, endPoint y: 396, distance: 139.4
click at [1100, 396] on div "To activate drag with keyboard, press Alt + Enter. Once in keyboard drag state,…" at bounding box center [1051, 350] width 461 height 503
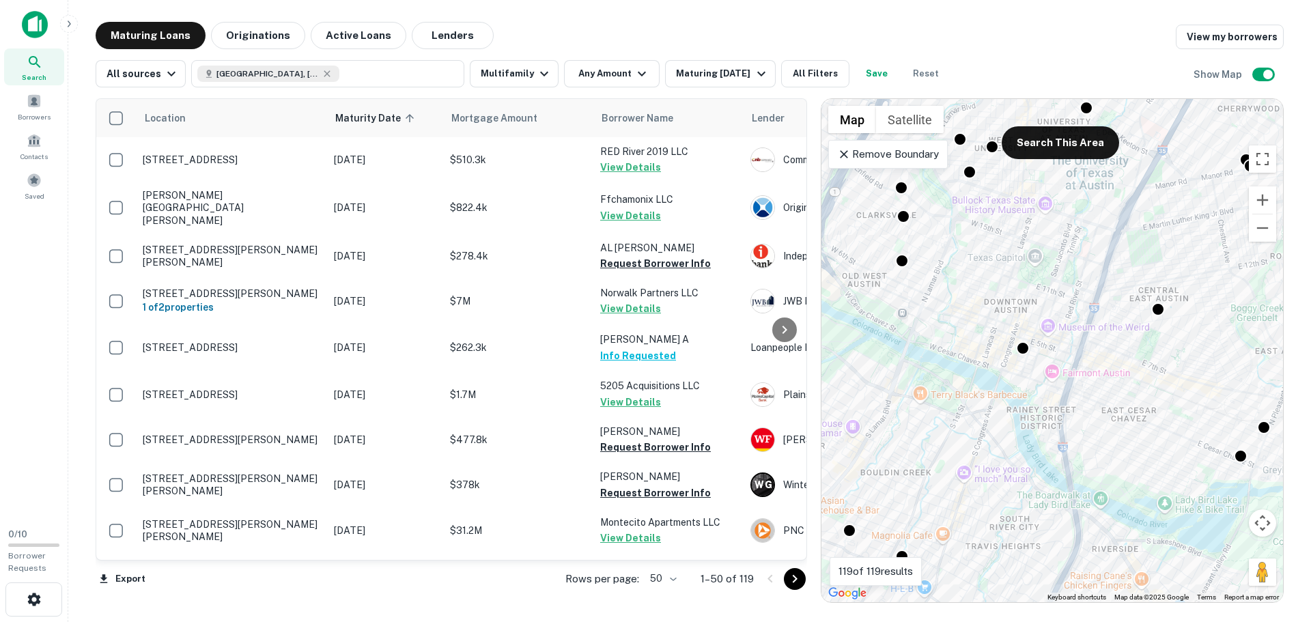
drag, startPoint x: 943, startPoint y: 267, endPoint x: 983, endPoint y: 340, distance: 83.4
click at [982, 340] on div "To activate drag with keyboard, press Alt + Enter. Once in keyboard drag state,…" at bounding box center [1051, 350] width 461 height 503
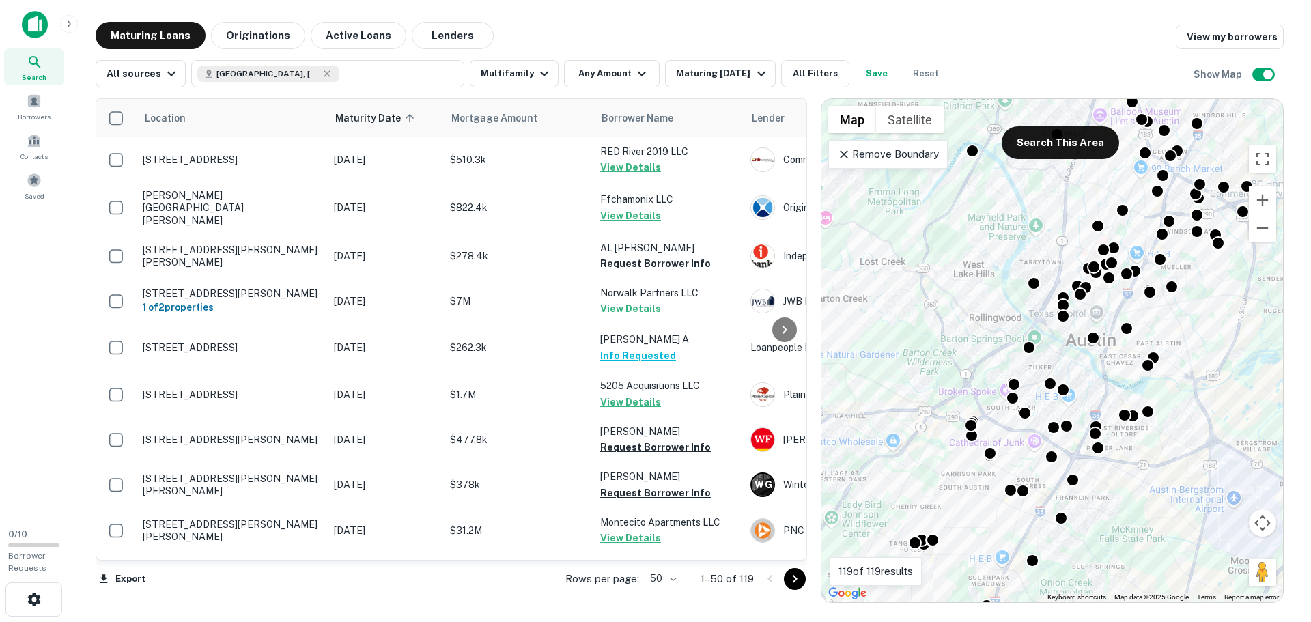
drag, startPoint x: 973, startPoint y: 355, endPoint x: 1075, endPoint y: 363, distance: 102.7
click at [1075, 363] on div "To activate drag with keyboard, press Alt + Enter. Once in keyboard drag state,…" at bounding box center [1051, 350] width 461 height 503
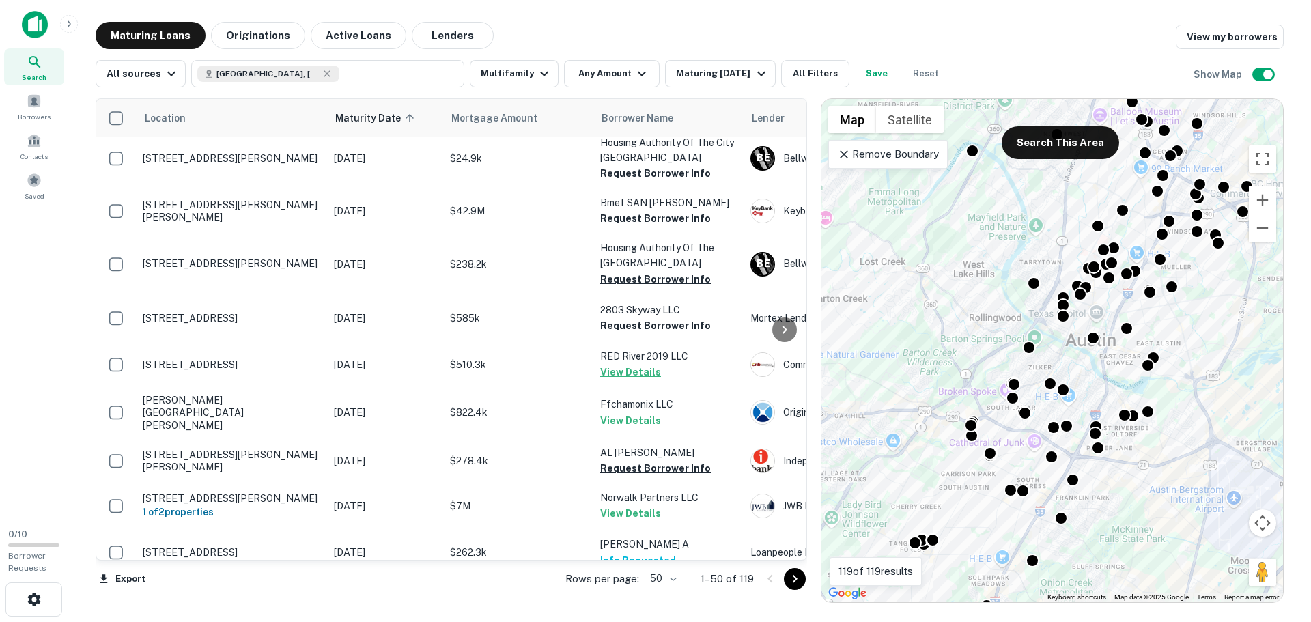
scroll to position [0, 0]
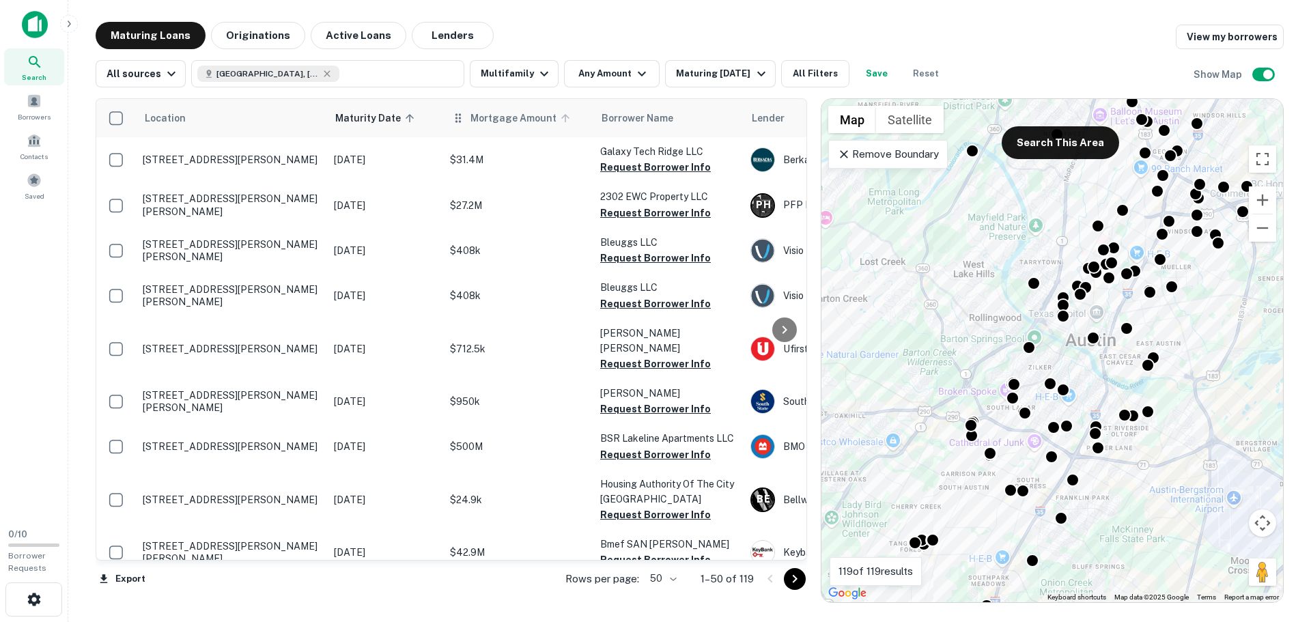
click at [514, 119] on span "Mortgage Amount" at bounding box center [522, 118] width 104 height 16
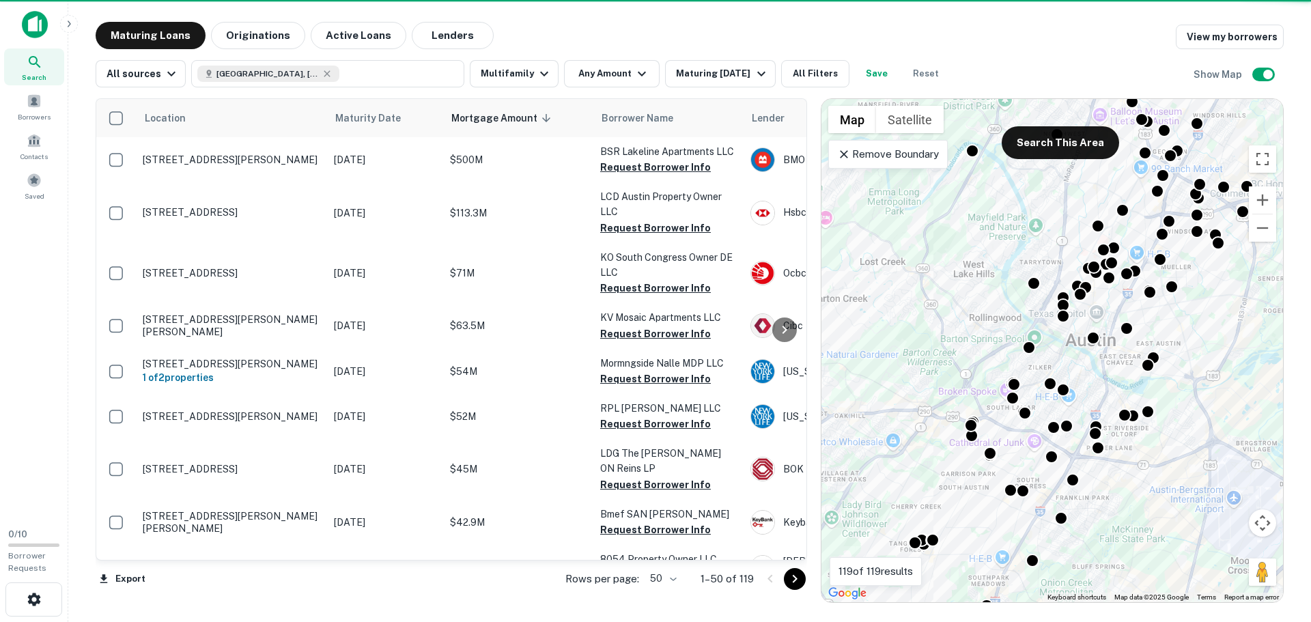
click at [514, 119] on span "Mortgage Amount sorted descending" at bounding box center [503, 118] width 104 height 16
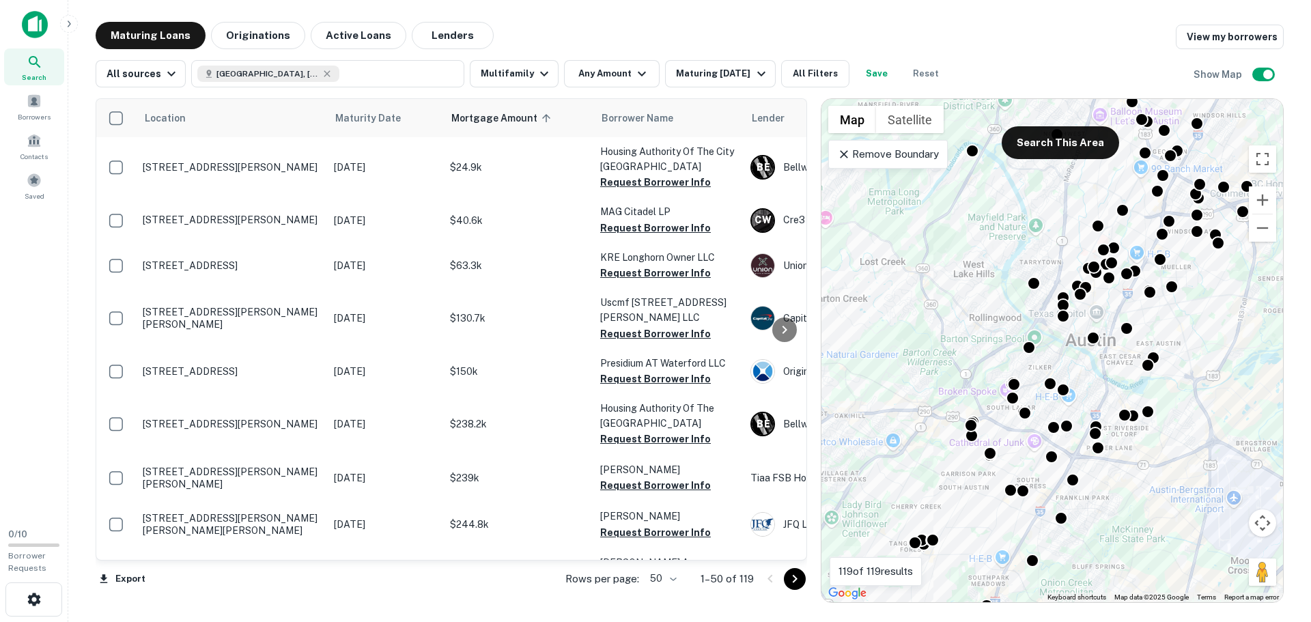
click at [514, 119] on span "Mortgage Amount sorted ascending" at bounding box center [503, 118] width 104 height 16
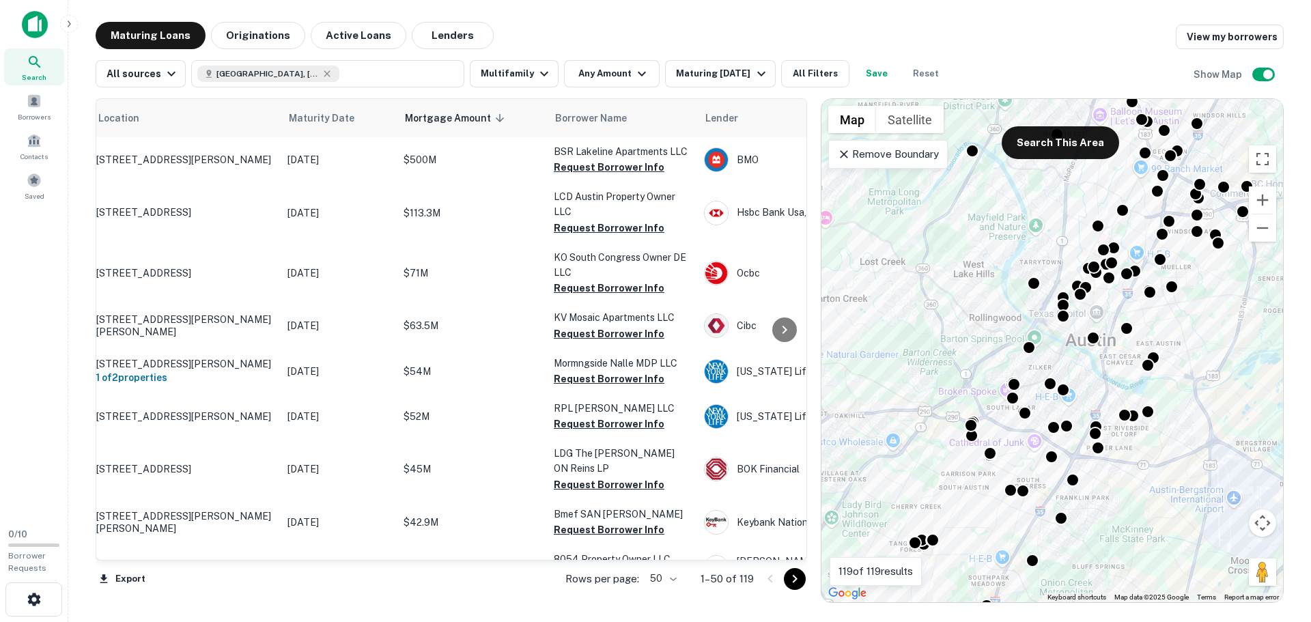
scroll to position [0, 44]
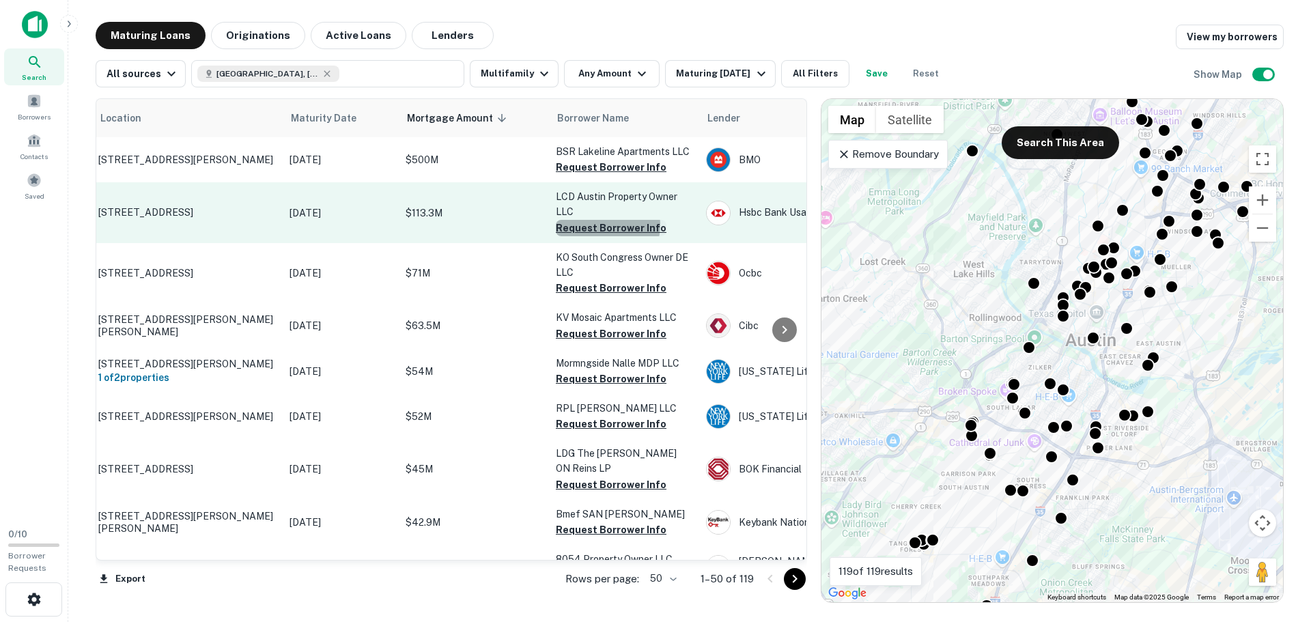
click at [605, 225] on button "Request Borrower Info" at bounding box center [611, 228] width 111 height 16
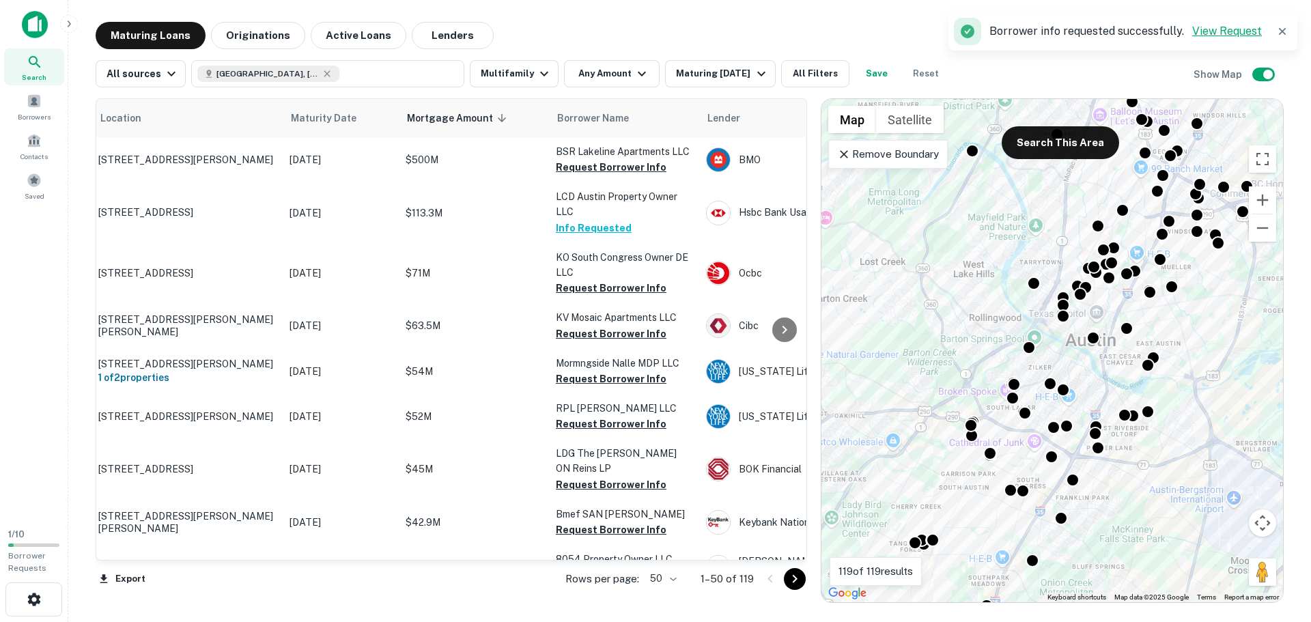
click at [1214, 31] on link "View Request" at bounding box center [1227, 31] width 70 height 13
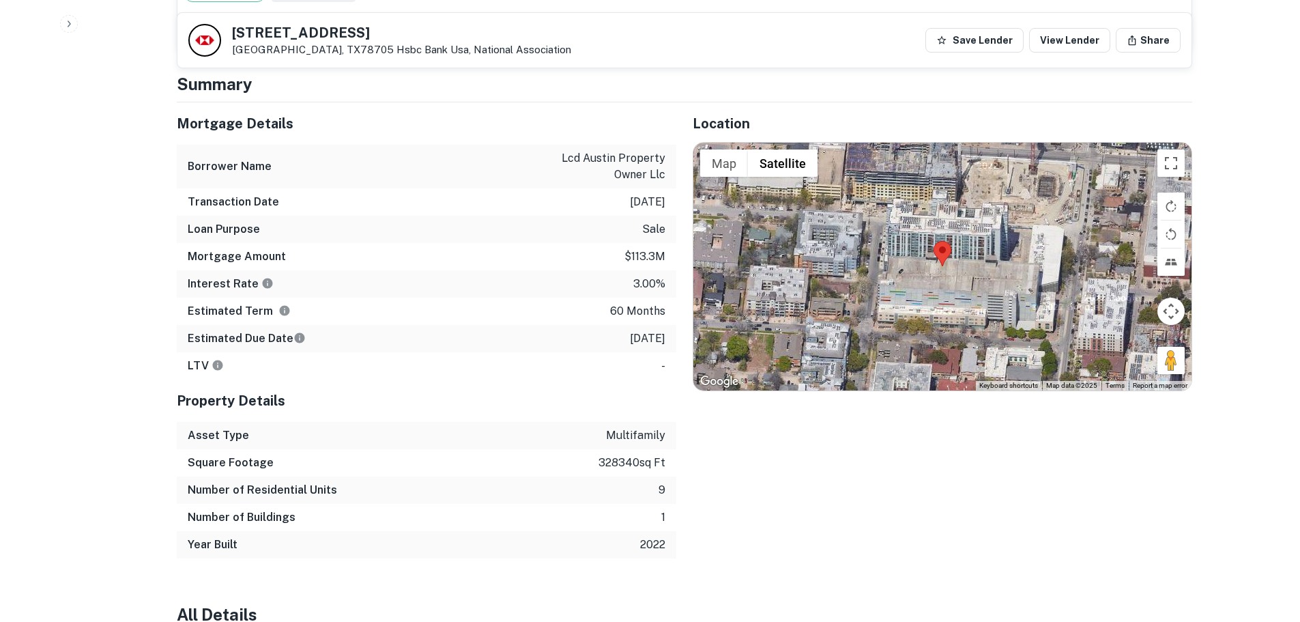
scroll to position [615, 0]
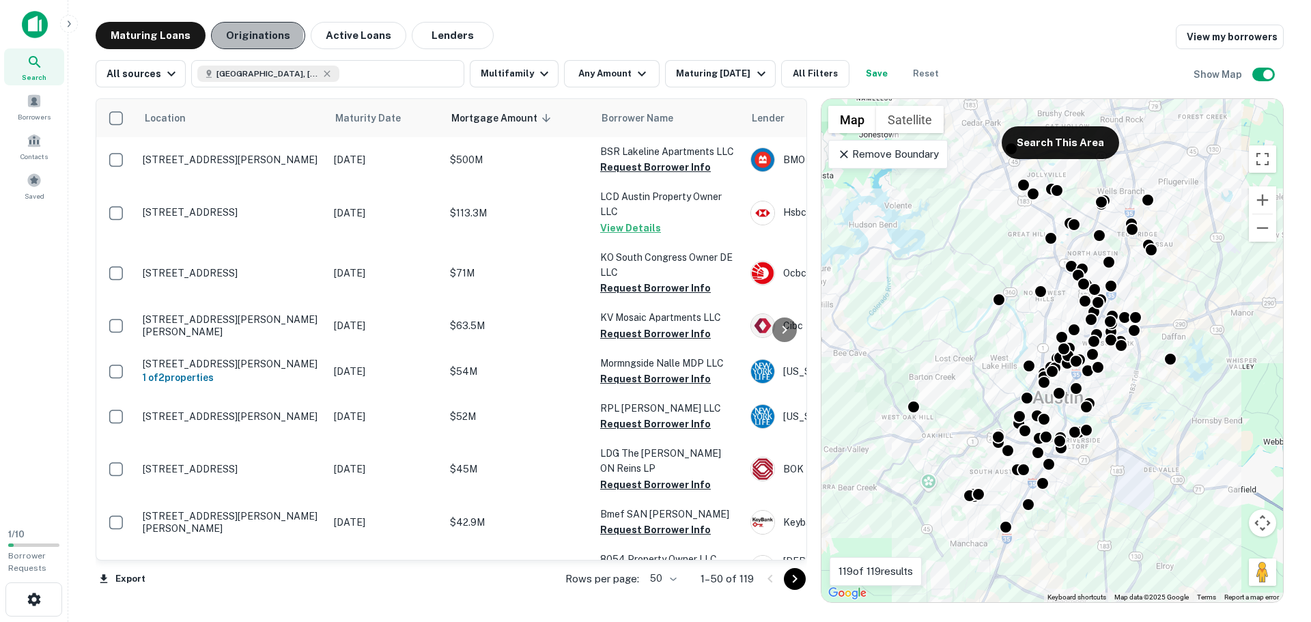
click at [248, 35] on button "Originations" at bounding box center [258, 35] width 94 height 27
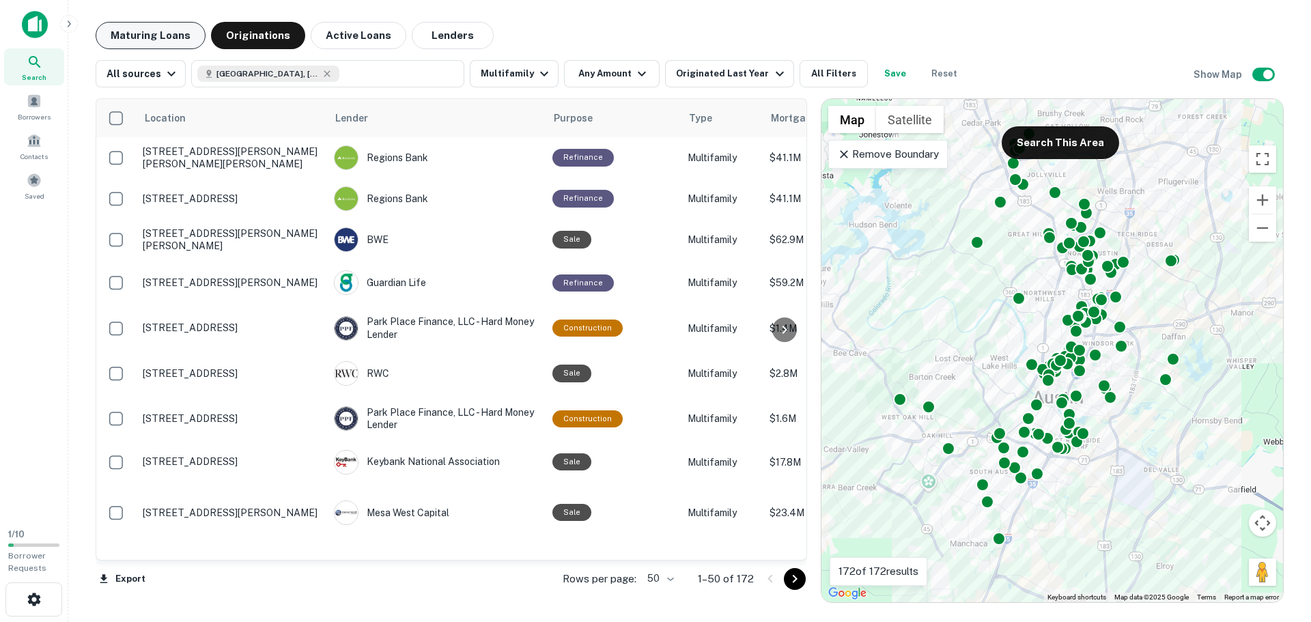
click at [147, 37] on button "Maturing Loans" at bounding box center [151, 35] width 110 height 27
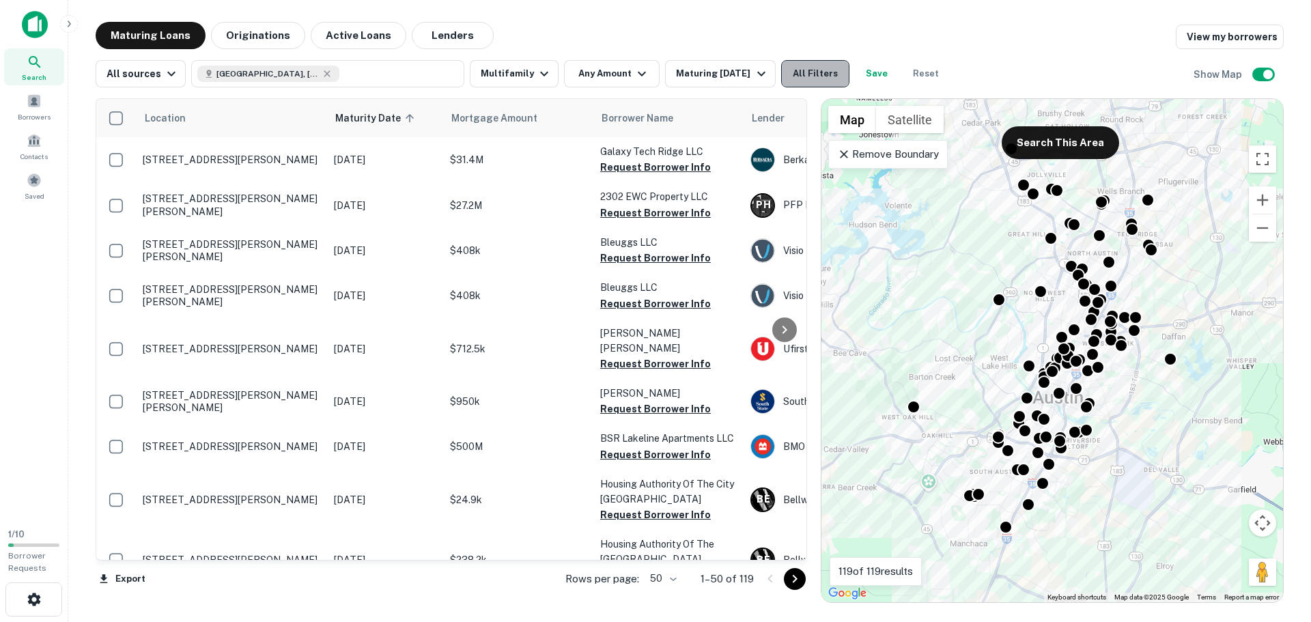
click at [811, 71] on button "All Filters" at bounding box center [815, 73] width 68 height 27
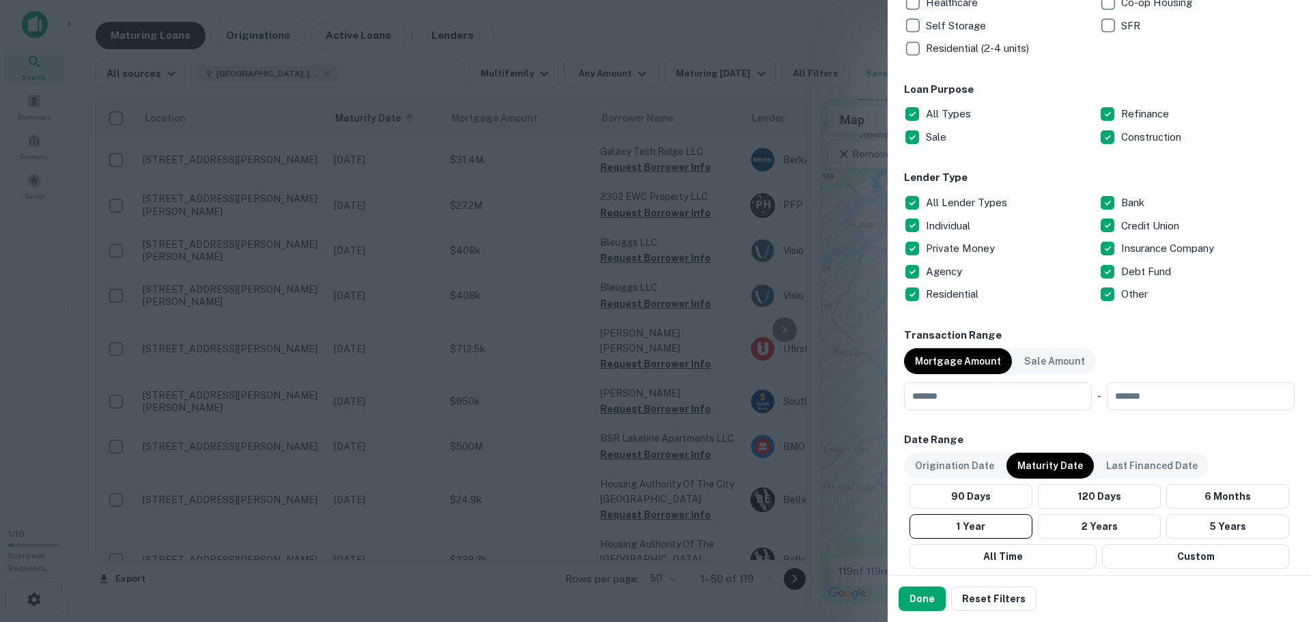
scroll to position [478, 0]
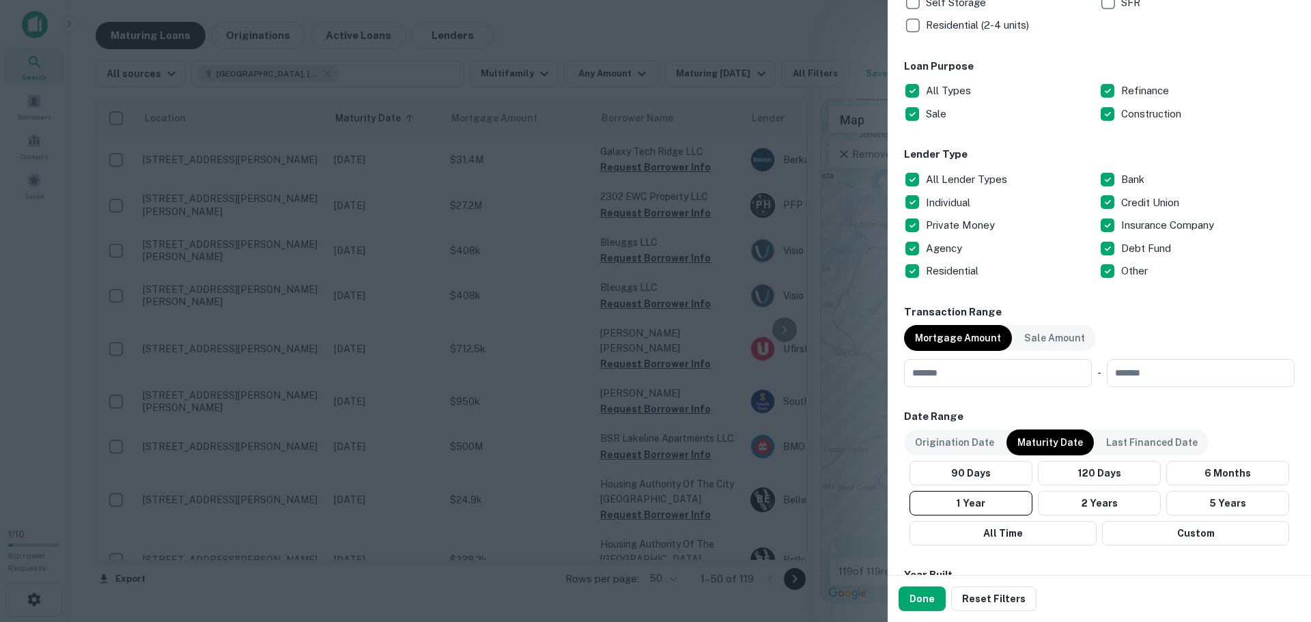
click at [984, 154] on h6 "Lender Type" at bounding box center [1099, 155] width 390 height 16
click at [945, 158] on h6 "Lender Type" at bounding box center [1099, 155] width 390 height 16
click at [756, 39] on div at bounding box center [655, 311] width 1311 height 622
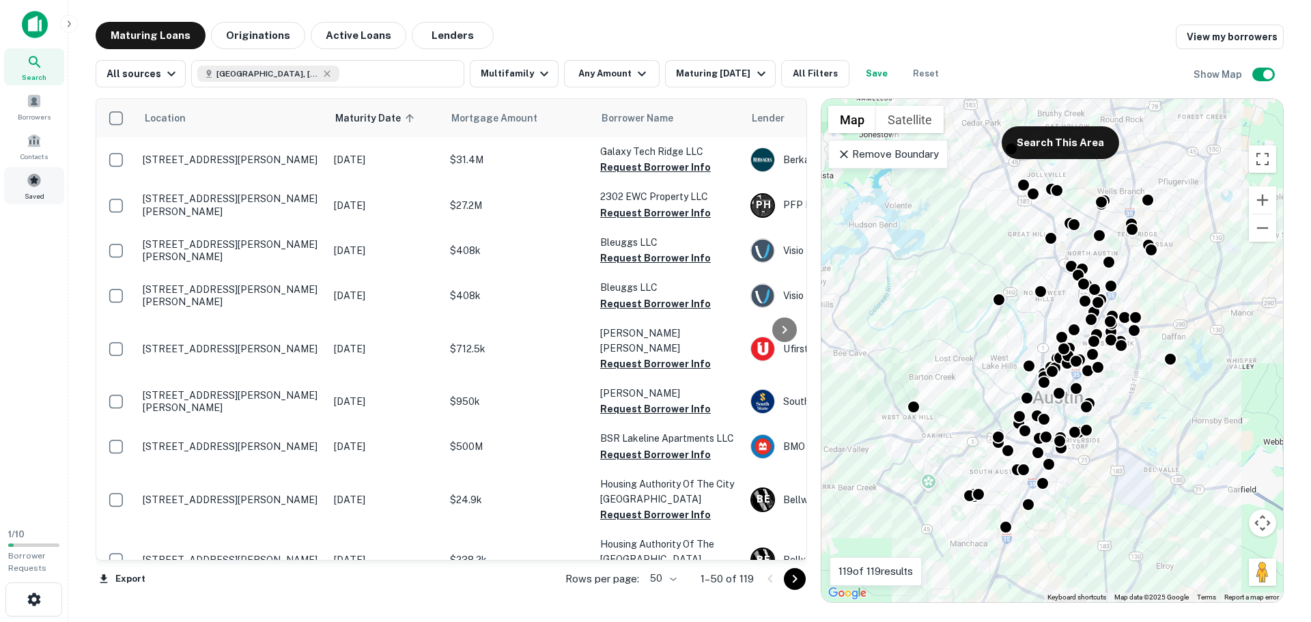
click at [38, 188] on div "Saved" at bounding box center [34, 185] width 60 height 37
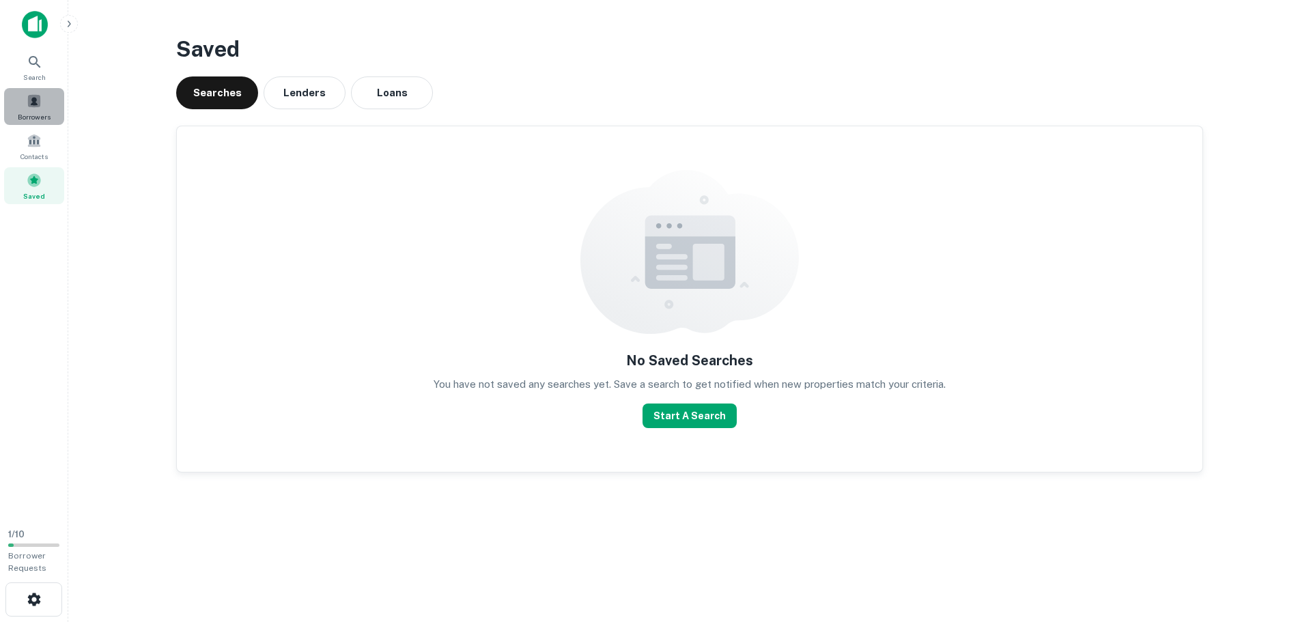
click at [33, 100] on span at bounding box center [34, 101] width 15 height 15
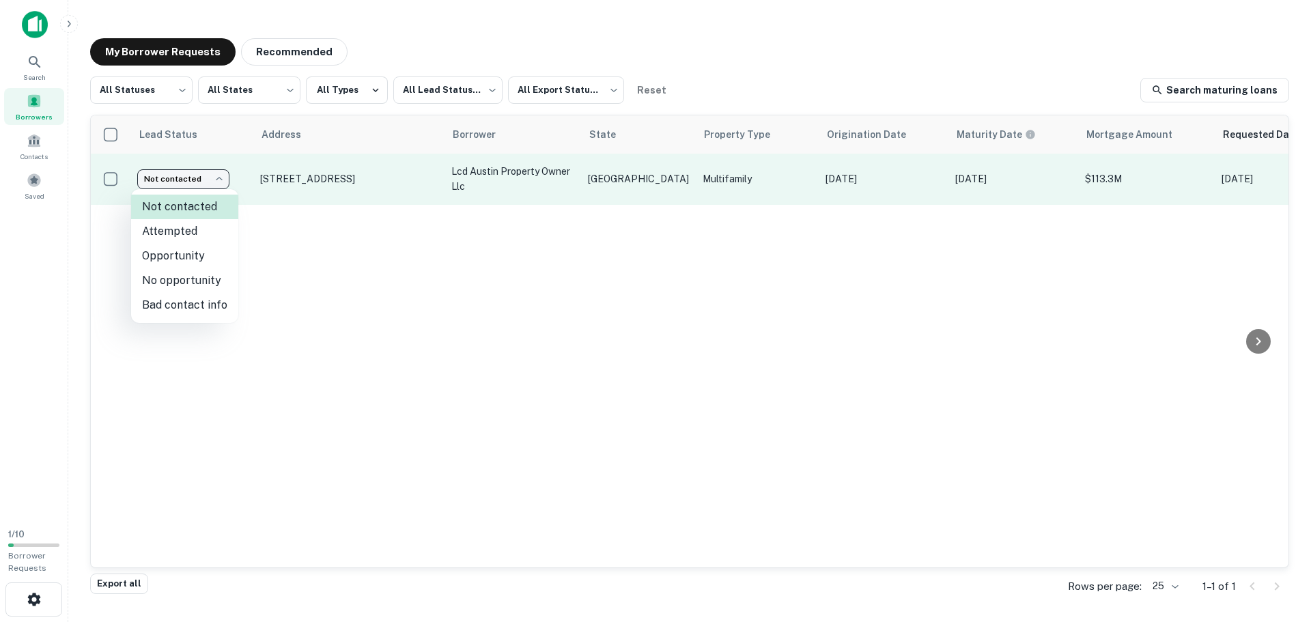
click at [218, 176] on body "Search Borrowers Contacts Saved 1 / 10 Borrower Requests My Borrower Requests R…" at bounding box center [655, 311] width 1311 height 622
click at [218, 176] on div at bounding box center [655, 311] width 1311 height 622
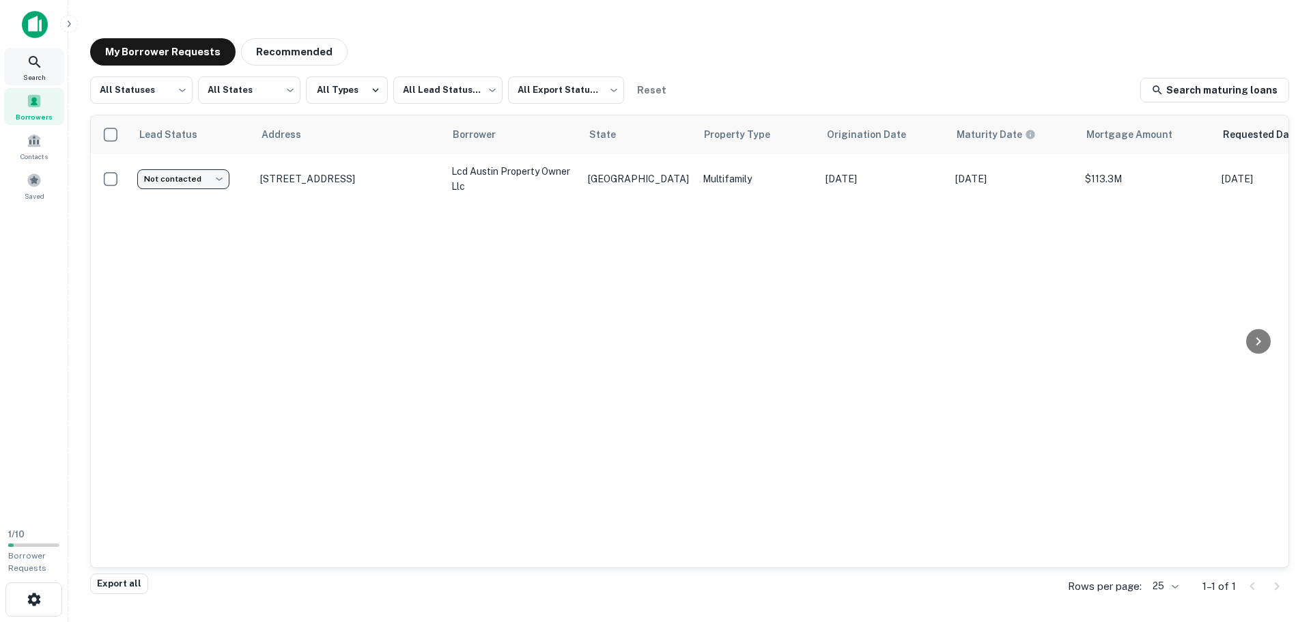
click at [41, 72] on span "Search" at bounding box center [34, 77] width 23 height 11
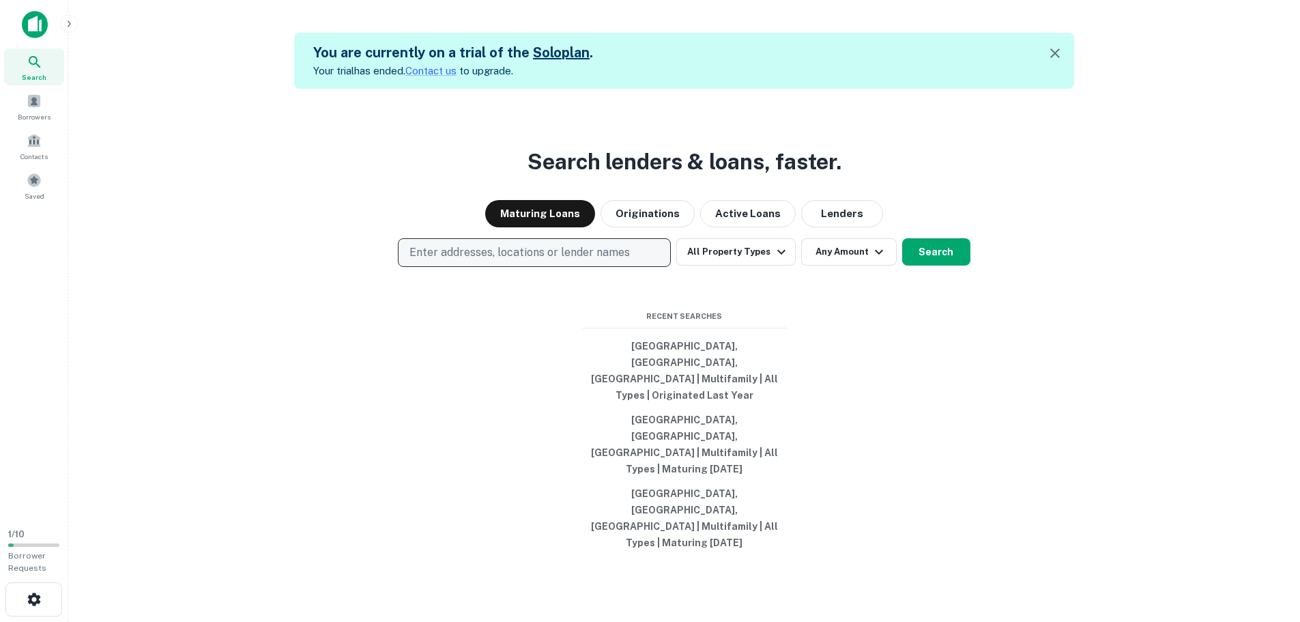
click at [457, 261] on p "Enter addresses, locations or lender names" at bounding box center [520, 252] width 220 height 16
type input "******"
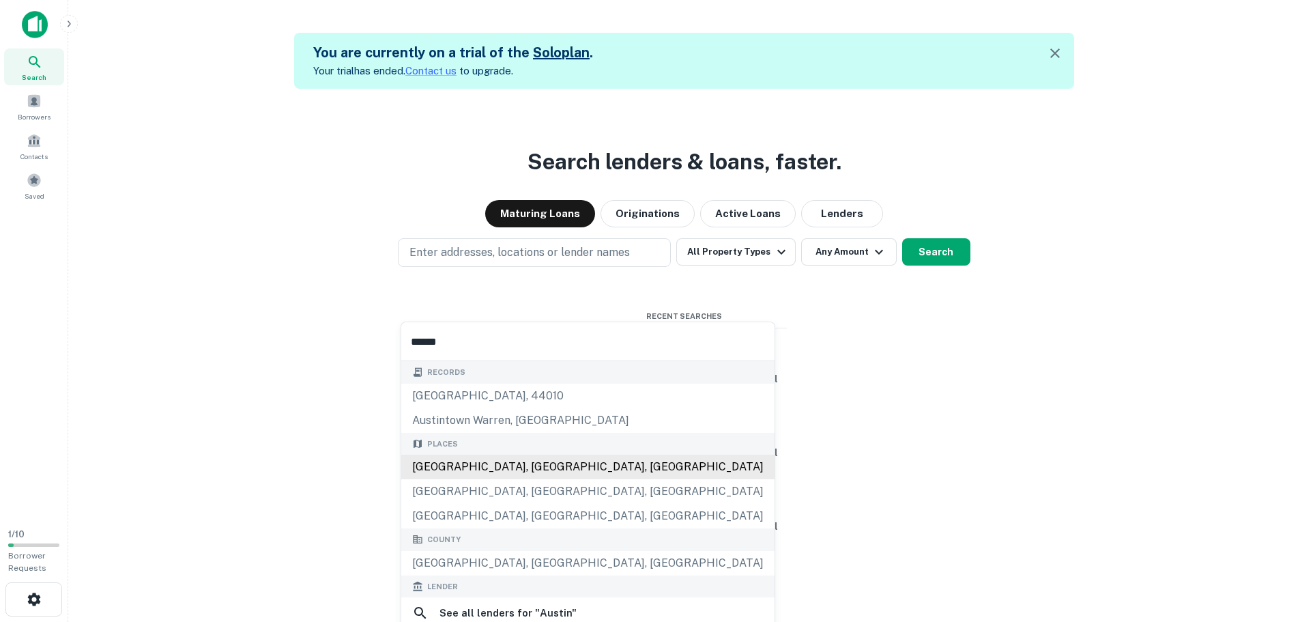
click at [442, 468] on div "[GEOGRAPHIC_DATA], [GEOGRAPHIC_DATA], [GEOGRAPHIC_DATA]" at bounding box center [587, 467] width 373 height 25
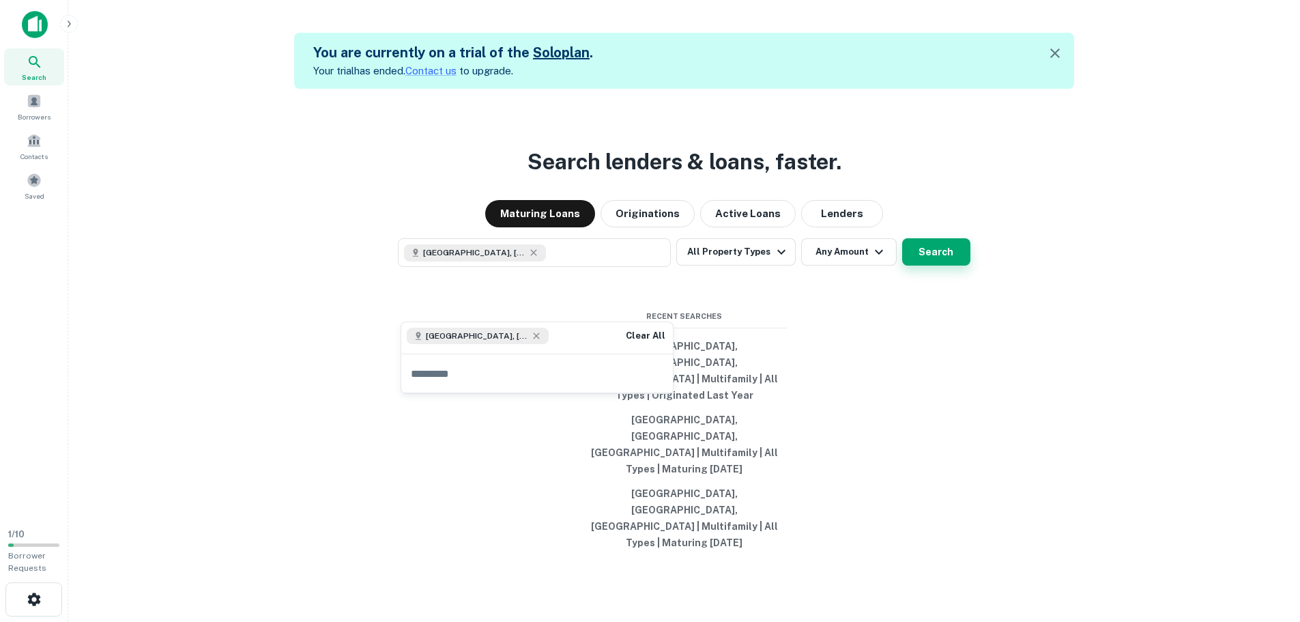
click at [952, 266] on button "Search" at bounding box center [936, 251] width 68 height 27
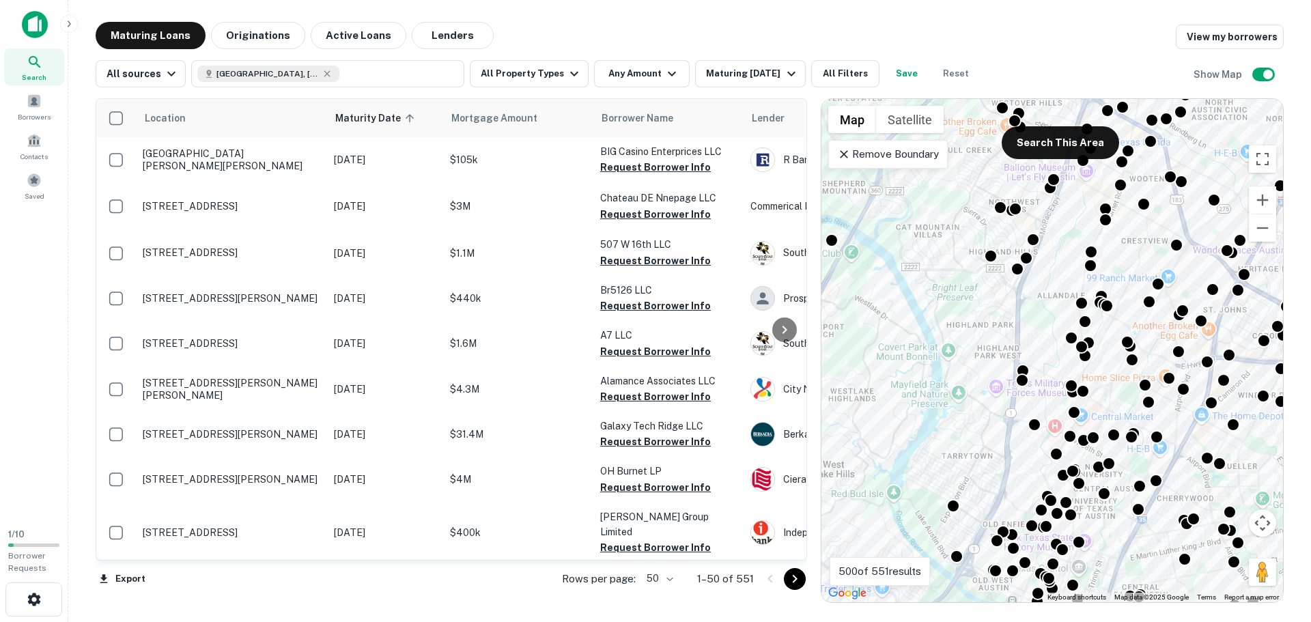
drag, startPoint x: 1033, startPoint y: 352, endPoint x: 1039, endPoint y: 356, distance: 7.4
click at [1019, 465] on div "To activate drag with keyboard, press Alt + Enter. Once in keyboard drag state,…" at bounding box center [1051, 350] width 461 height 503
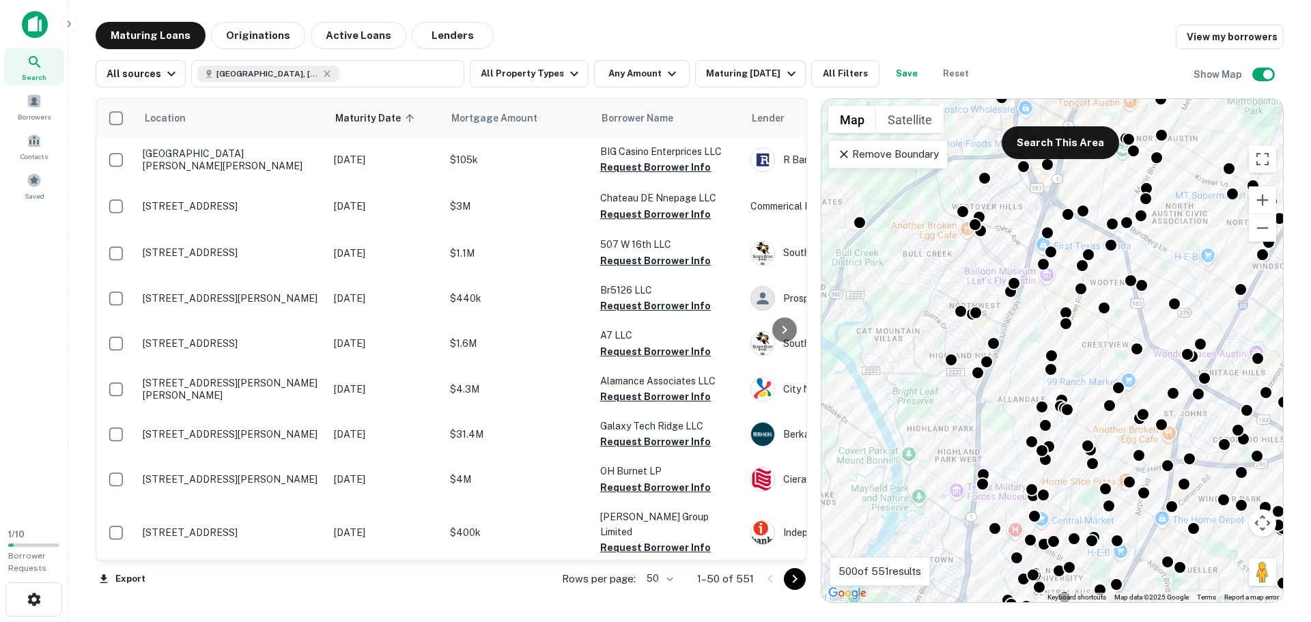
drag, startPoint x: 1068, startPoint y: 250, endPoint x: 1022, endPoint y: 369, distance: 127.3
click at [1022, 369] on div "To activate drag with keyboard, press Alt + Enter. Once in keyboard drag state,…" at bounding box center [1051, 350] width 461 height 503
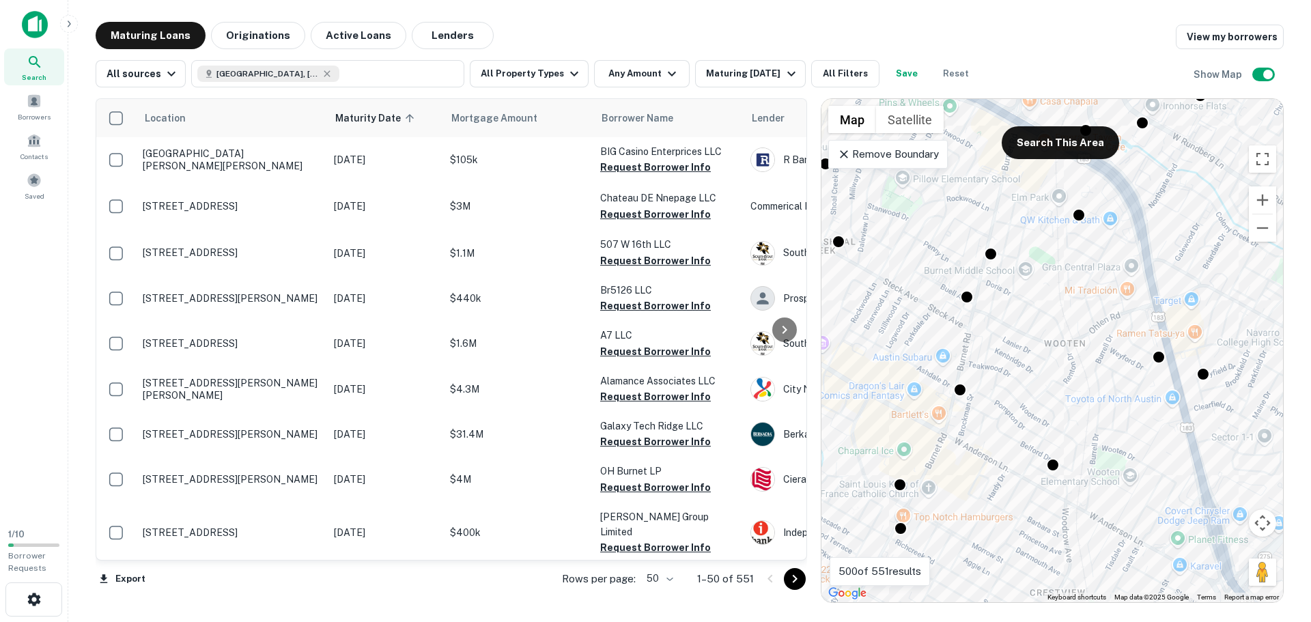
drag, startPoint x: 1053, startPoint y: 306, endPoint x: 945, endPoint y: 252, distance: 120.0
click at [945, 252] on div "To activate drag with keyboard, press Alt + Enter. Once in keyboard drag state,…" at bounding box center [1051, 350] width 461 height 503
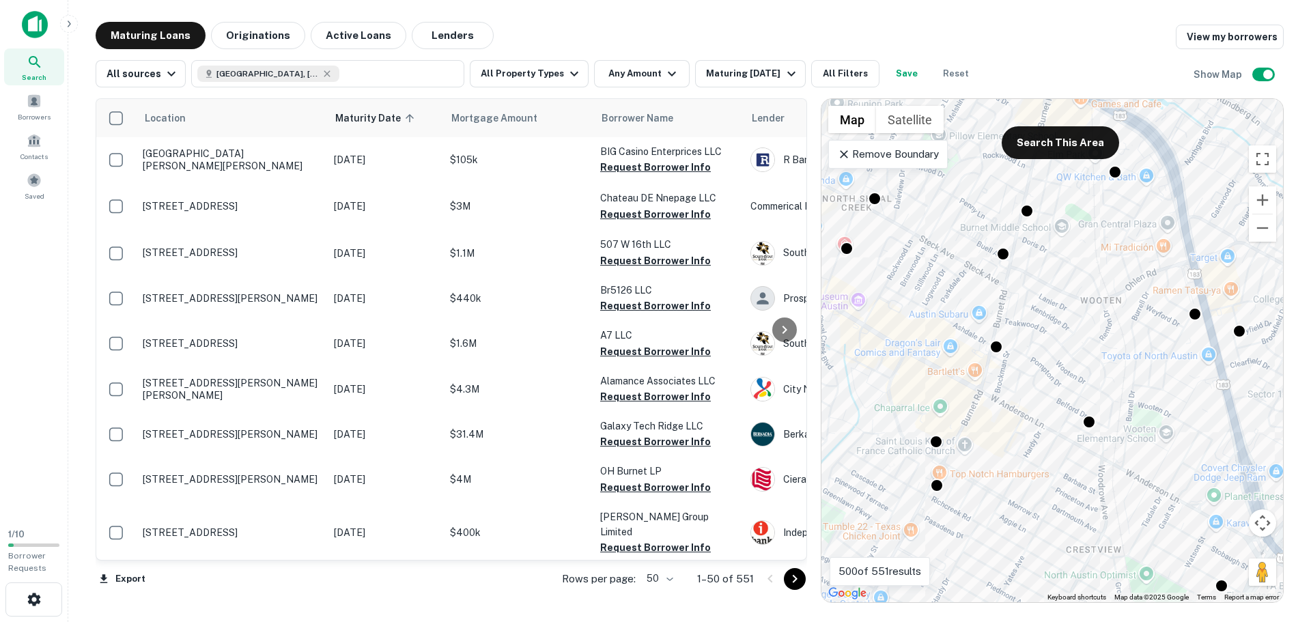
drag, startPoint x: 999, startPoint y: 321, endPoint x: 1036, endPoint y: 278, distance: 57.6
click at [1036, 278] on div "To activate drag with keyboard, press Alt + Enter. Once in keyboard drag state,…" at bounding box center [1051, 350] width 461 height 503
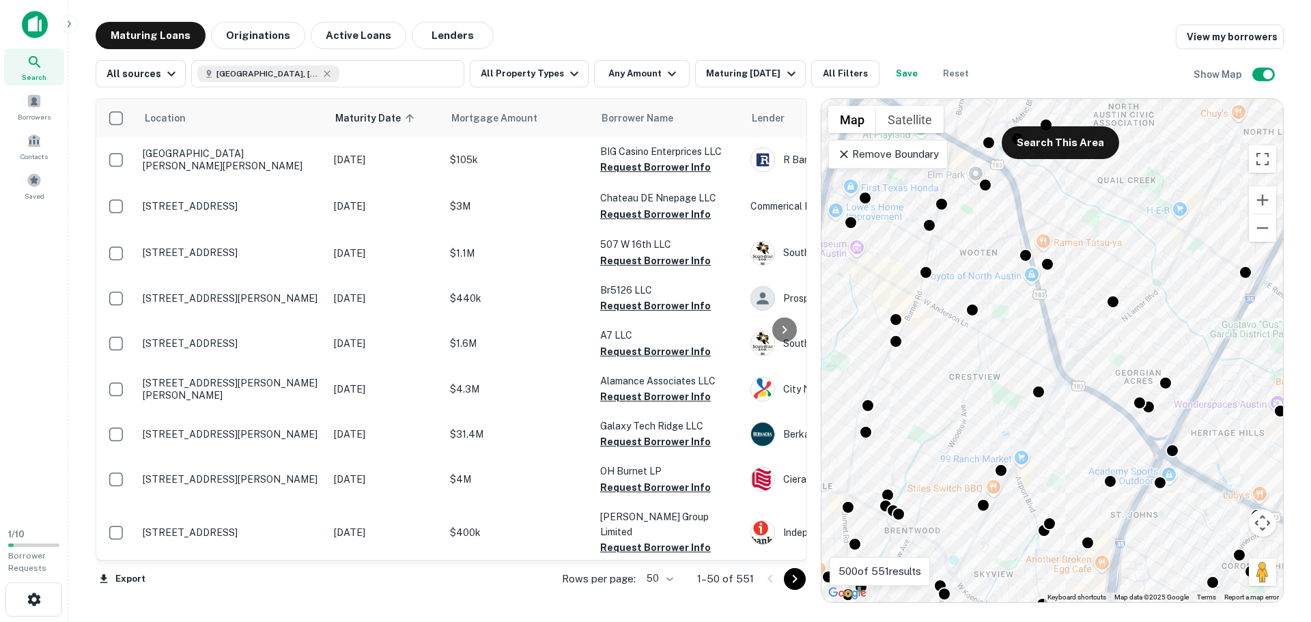
drag, startPoint x: 1032, startPoint y: 407, endPoint x: 943, endPoint y: 349, distance: 106.6
click at [943, 349] on div "To activate drag with keyboard, press Alt + Enter. Once in keyboard drag state,…" at bounding box center [1051, 350] width 461 height 503
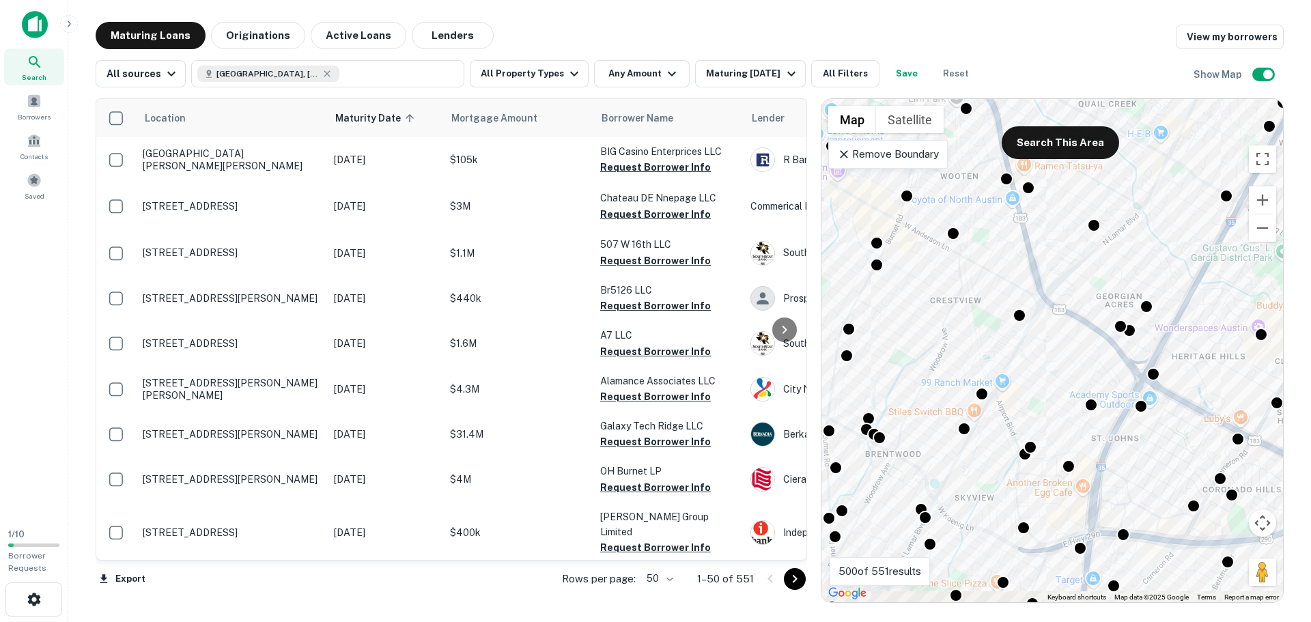
drag, startPoint x: 1016, startPoint y: 414, endPoint x: 997, endPoint y: 337, distance: 78.8
click at [997, 337] on div "To activate drag with keyboard, press Alt + Enter. Once in keyboard drag state,…" at bounding box center [1051, 350] width 461 height 503
click at [1014, 314] on div at bounding box center [1019, 312] width 20 height 20
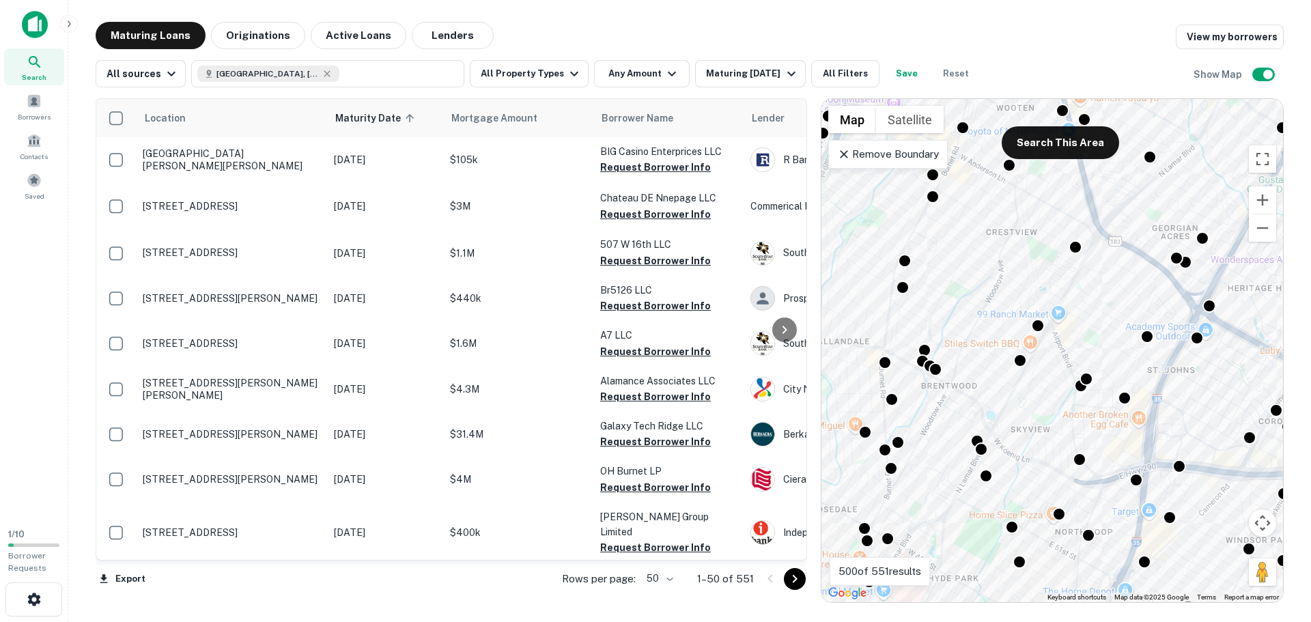
drag, startPoint x: 944, startPoint y: 433, endPoint x: 1001, endPoint y: 364, distance: 89.2
click at [1001, 364] on div "To activate drag with keyboard, press Alt + Enter. Once in keyboard drag state,…" at bounding box center [1051, 350] width 461 height 503
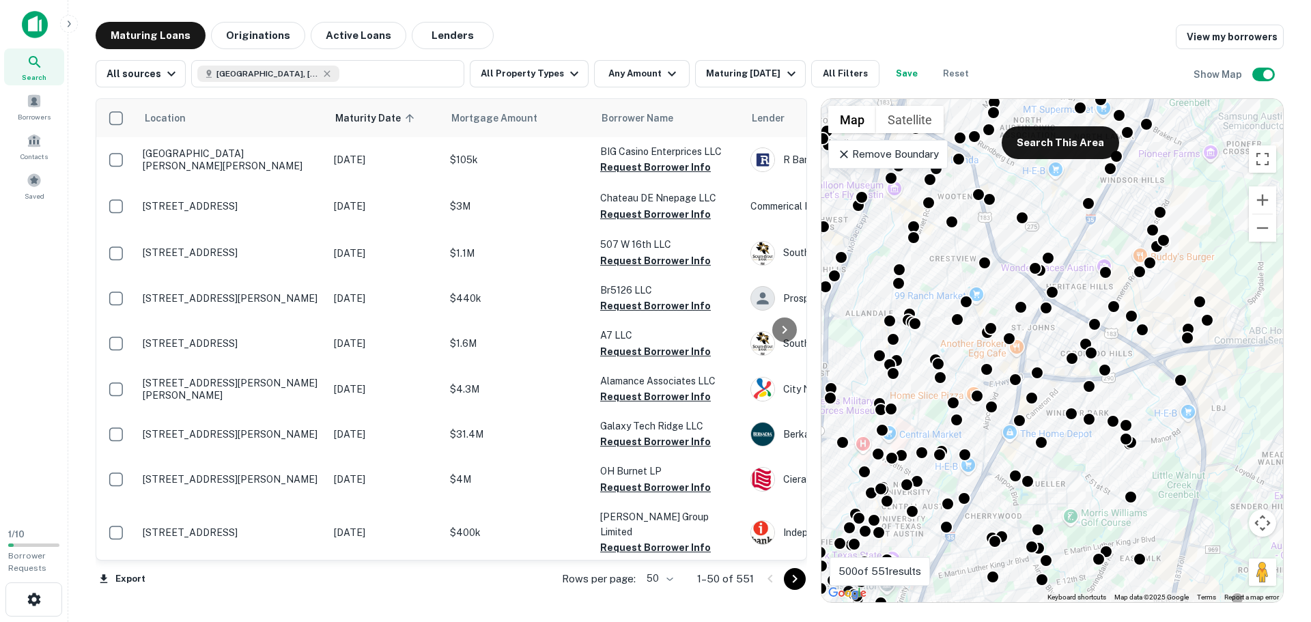
drag, startPoint x: 1000, startPoint y: 309, endPoint x: 950, endPoint y: 268, distance: 64.9
click at [950, 268] on div "To activate drag with keyboard, press Alt + Enter. Once in keyboard drag state,…" at bounding box center [1051, 350] width 461 height 503
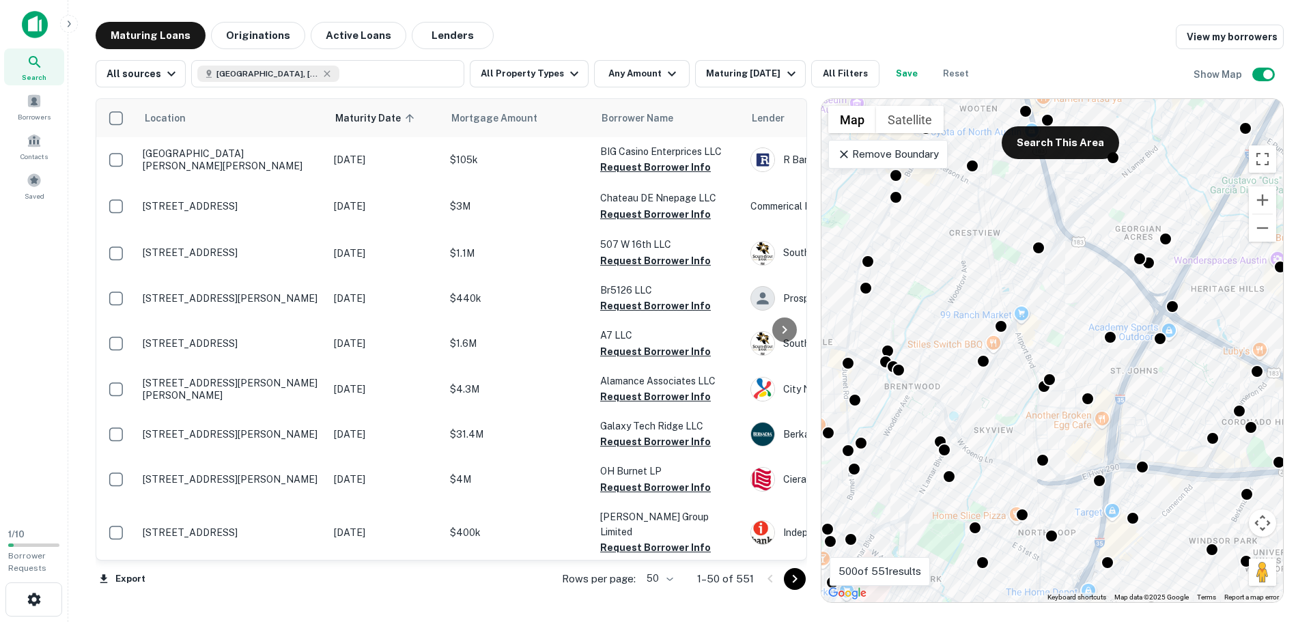
drag, startPoint x: 1002, startPoint y: 278, endPoint x: 1065, endPoint y: 278, distance: 62.8
click at [1065, 278] on div "To activate drag with keyboard, press Alt + Enter. Once in keyboard drag state,…" at bounding box center [1051, 350] width 461 height 503
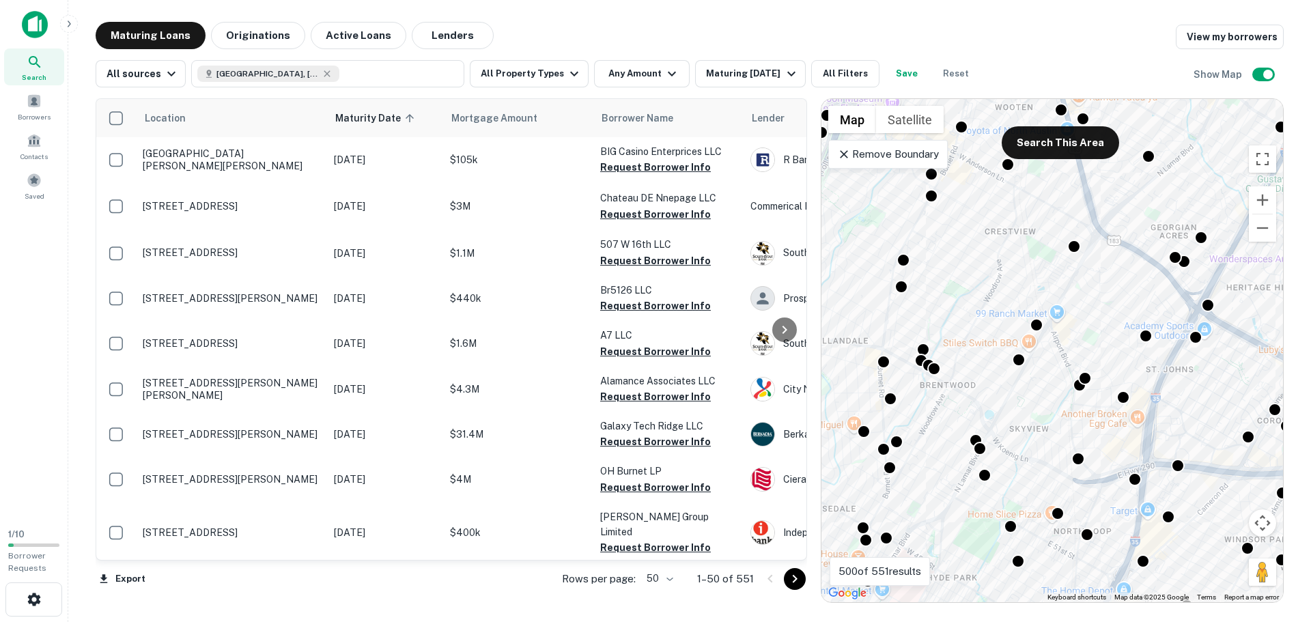
drag, startPoint x: 1045, startPoint y: 279, endPoint x: 1083, endPoint y: 277, distance: 38.3
click at [1083, 277] on div "To activate drag with keyboard, press Alt + Enter. Once in keyboard drag state,…" at bounding box center [1051, 350] width 461 height 503
